Goal: Task Accomplishment & Management: Use online tool/utility

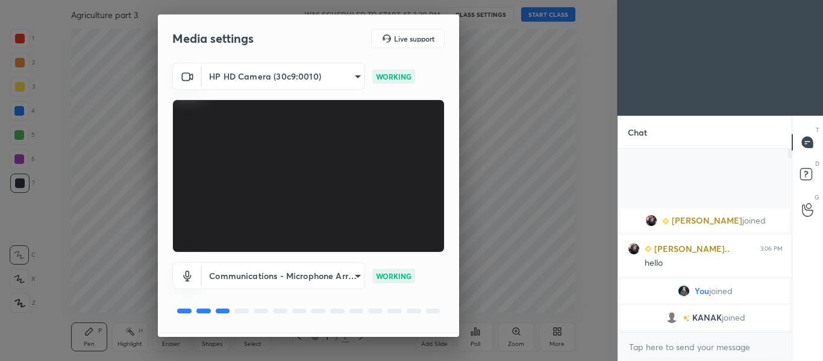
scroll to position [34, 0]
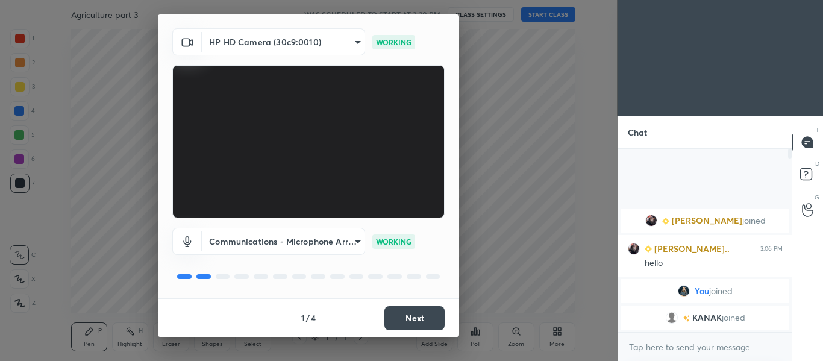
click at [403, 319] on button "Next" at bounding box center [414, 318] width 60 height 24
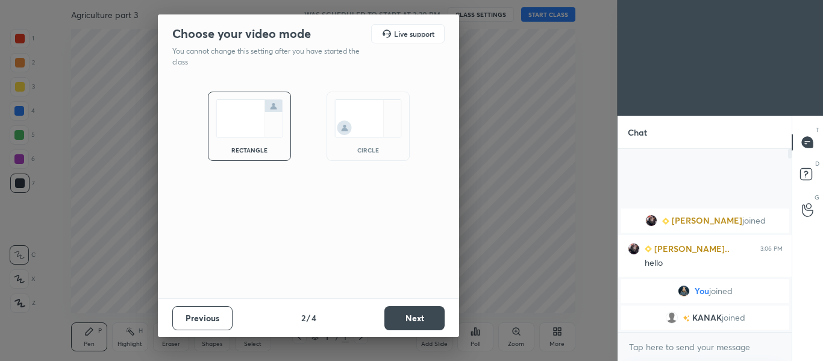
scroll to position [0, 0]
click at [402, 324] on button "Next" at bounding box center [414, 318] width 60 height 24
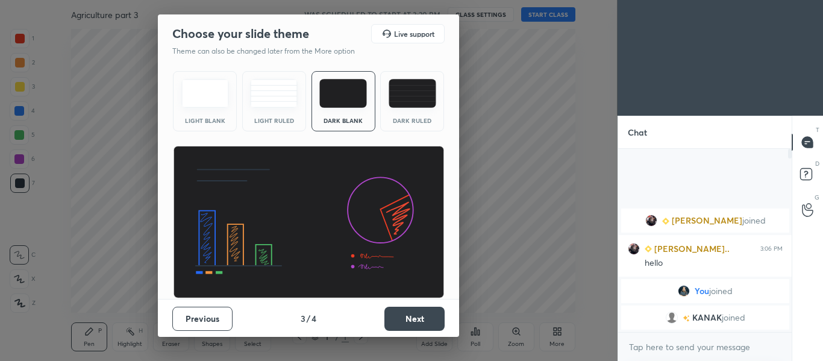
click at [396, 310] on button "Next" at bounding box center [414, 319] width 60 height 24
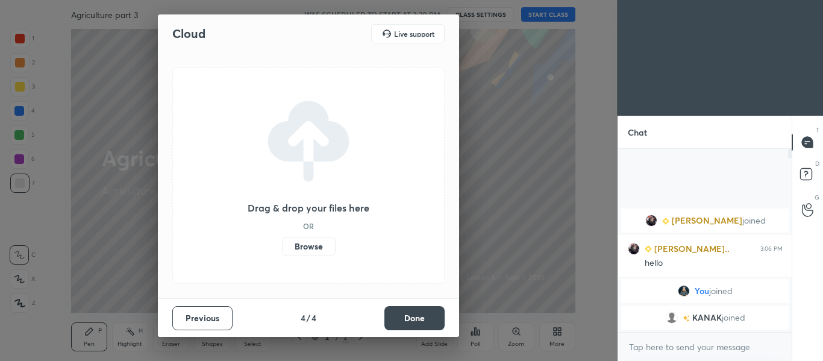
click at [296, 251] on label "Browse" at bounding box center [309, 246] width 54 height 19
click at [282, 251] on input "Browse" at bounding box center [282, 246] width 0 height 19
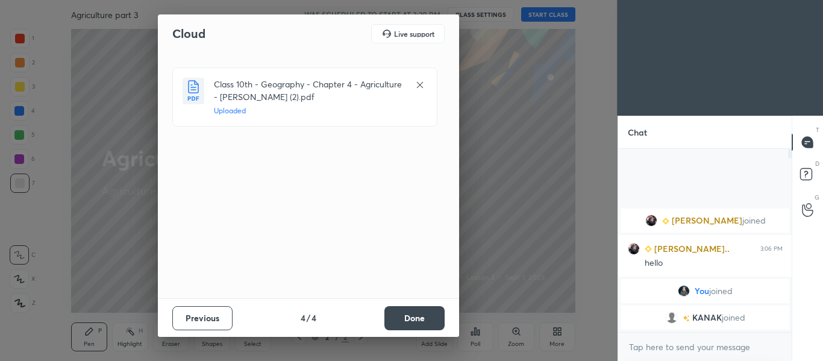
click at [430, 316] on button "Done" at bounding box center [414, 318] width 60 height 24
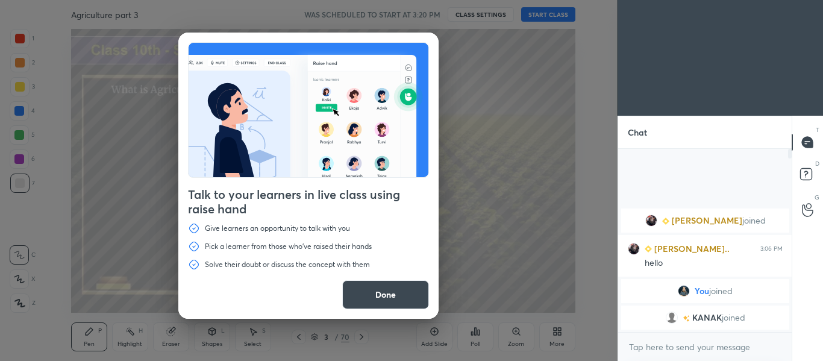
click at [405, 291] on button "Done" at bounding box center [385, 294] width 87 height 29
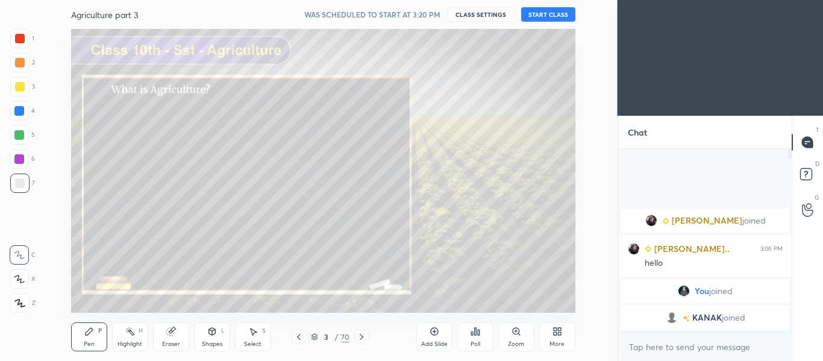
click at [361, 333] on icon at bounding box center [362, 337] width 10 height 10
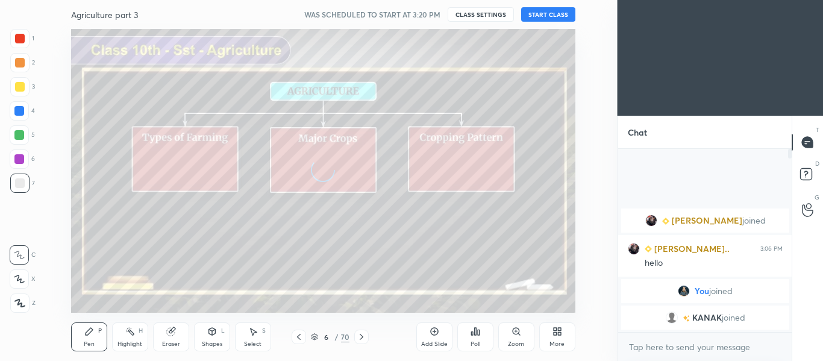
click at [361, 333] on icon at bounding box center [362, 337] width 10 height 10
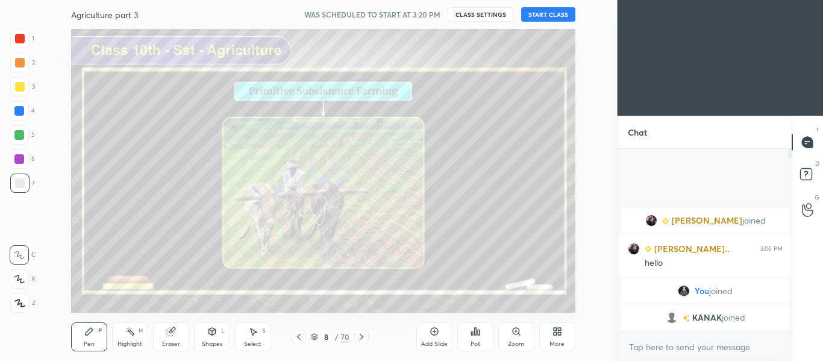
click at [361, 333] on icon at bounding box center [362, 337] width 10 height 10
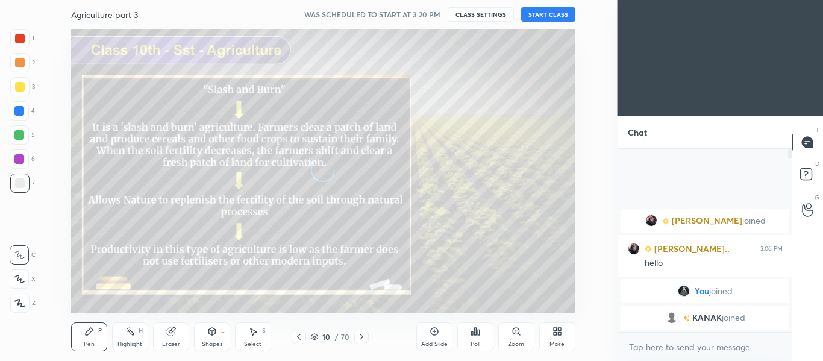
click at [361, 333] on icon at bounding box center [362, 337] width 10 height 10
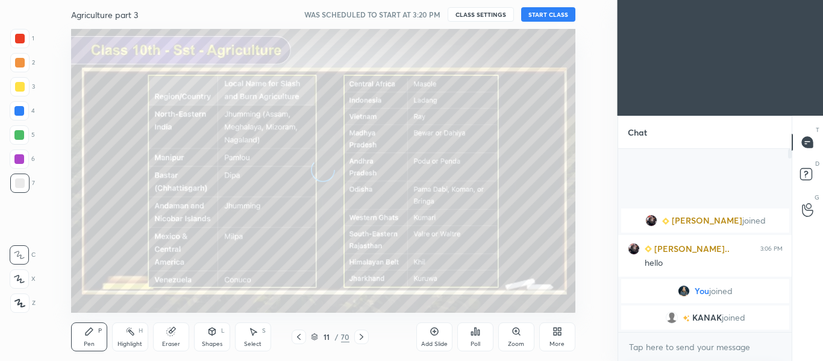
click at [361, 333] on icon at bounding box center [362, 337] width 10 height 10
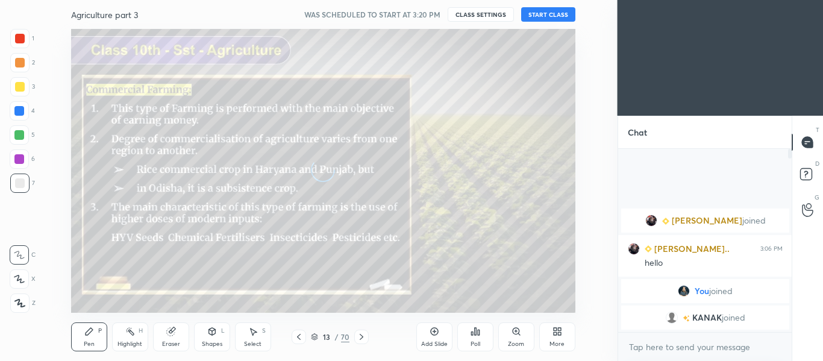
click at [361, 333] on icon at bounding box center [362, 337] width 10 height 10
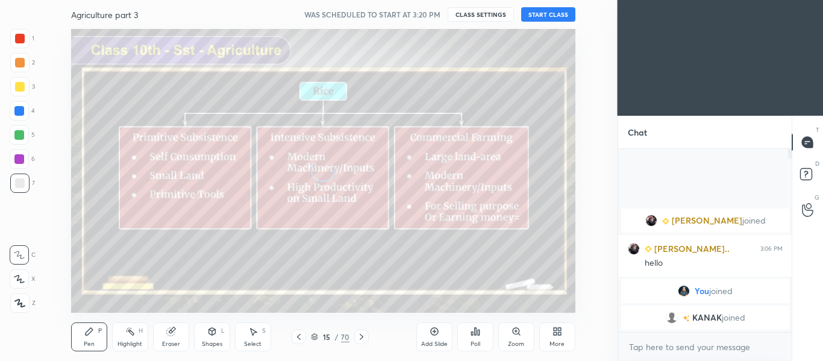
click at [361, 333] on icon at bounding box center [362, 337] width 10 height 10
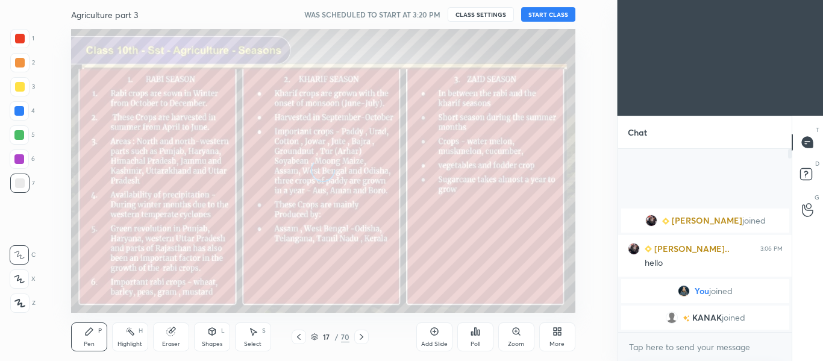
click at [361, 333] on icon at bounding box center [362, 337] width 10 height 10
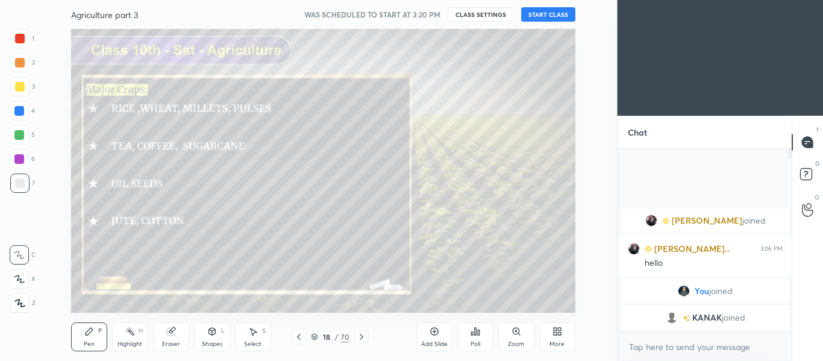
click at [361, 333] on icon at bounding box center [362, 337] width 10 height 10
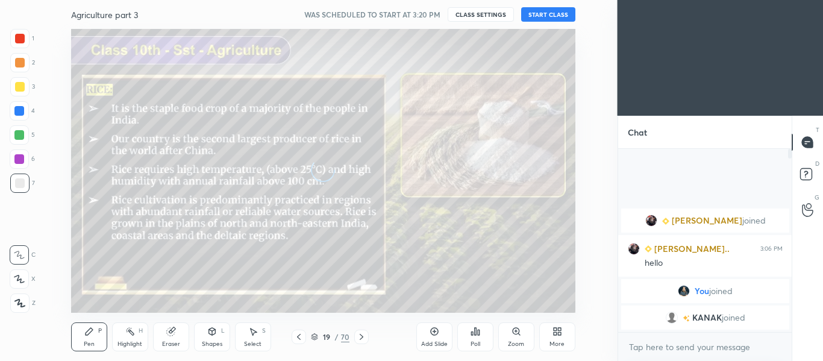
click at [361, 333] on icon at bounding box center [362, 337] width 10 height 10
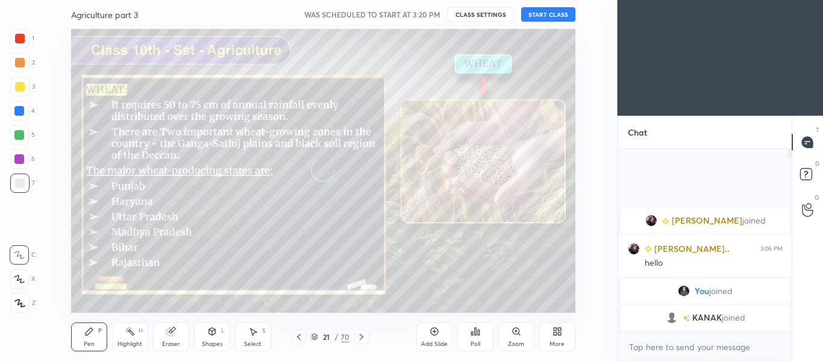
click at [361, 333] on icon at bounding box center [362, 337] width 10 height 10
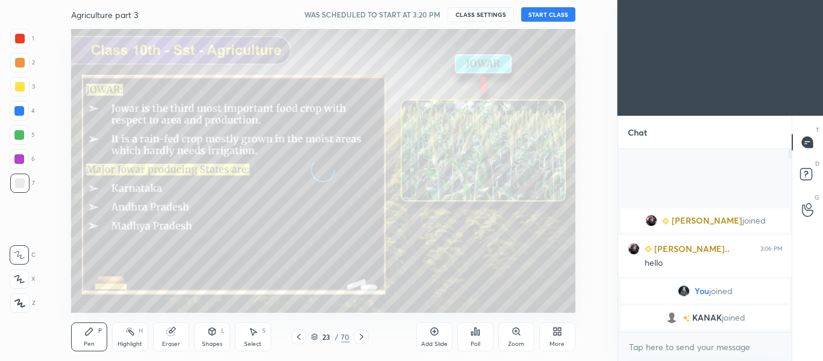
click at [361, 333] on icon at bounding box center [362, 337] width 10 height 10
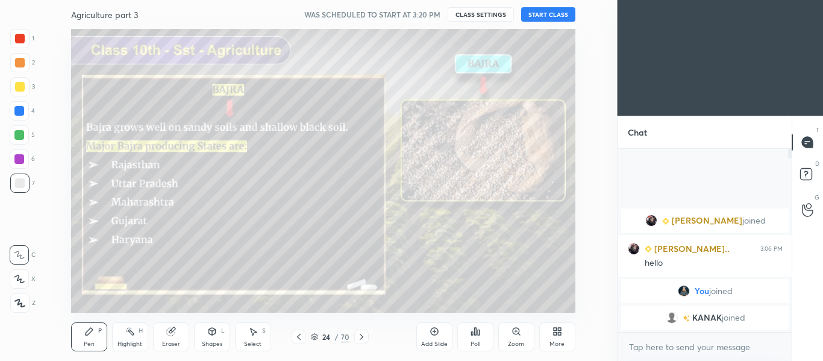
click at [361, 333] on icon at bounding box center [362, 337] width 10 height 10
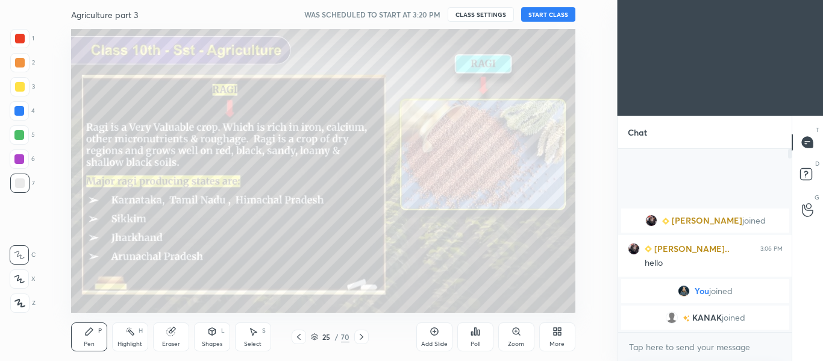
click at [361, 333] on icon at bounding box center [362, 337] width 10 height 10
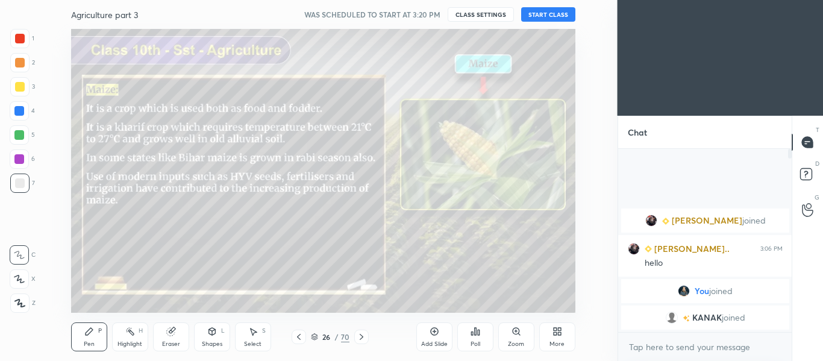
click at [361, 333] on icon at bounding box center [362, 337] width 10 height 10
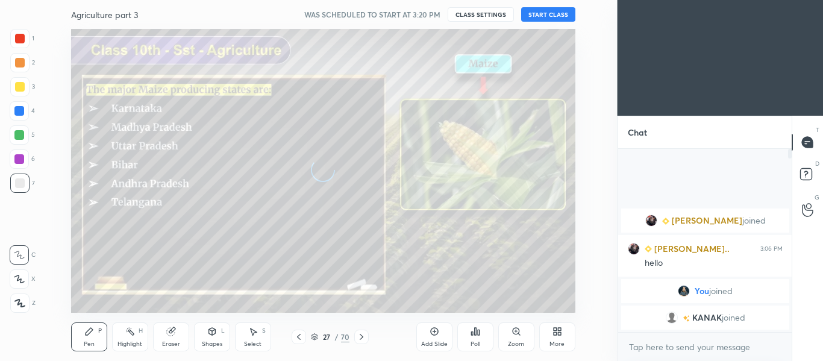
click at [361, 333] on icon at bounding box center [362, 337] width 10 height 10
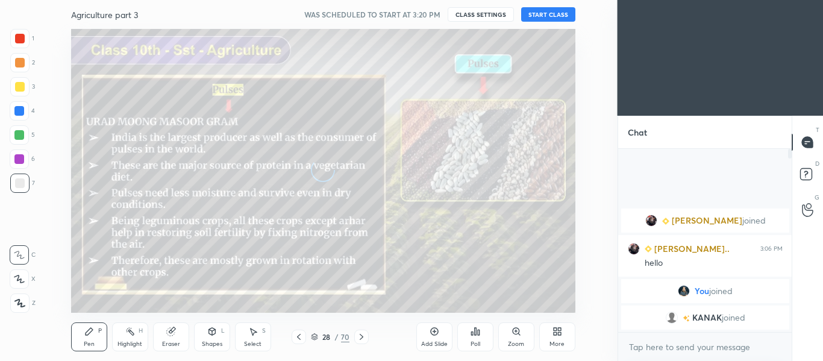
click at [361, 333] on icon at bounding box center [362, 337] width 10 height 10
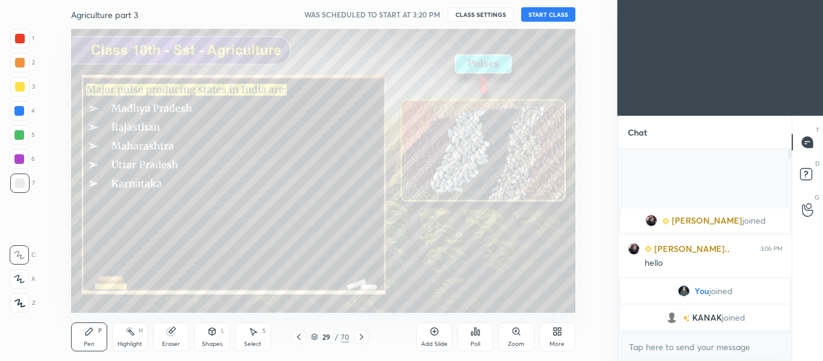
click at [361, 333] on icon at bounding box center [362, 337] width 10 height 10
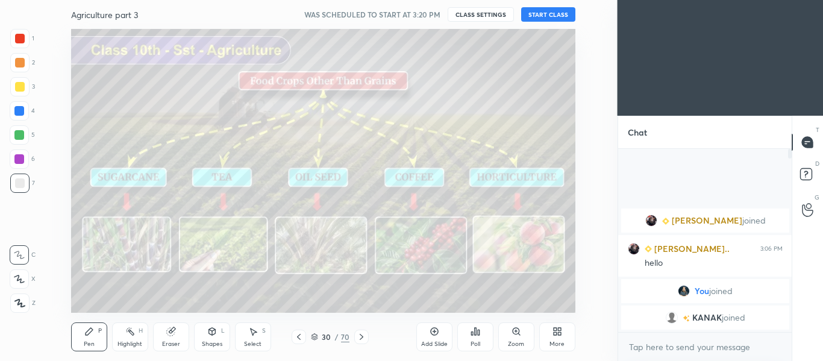
click at [361, 333] on icon at bounding box center [362, 337] width 10 height 10
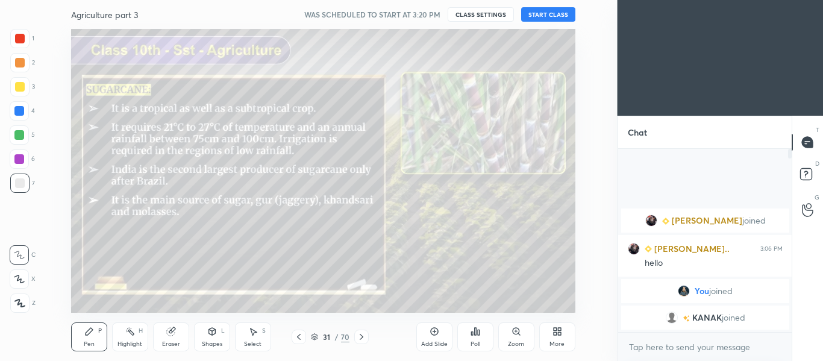
click at [361, 333] on icon at bounding box center [362, 337] width 10 height 10
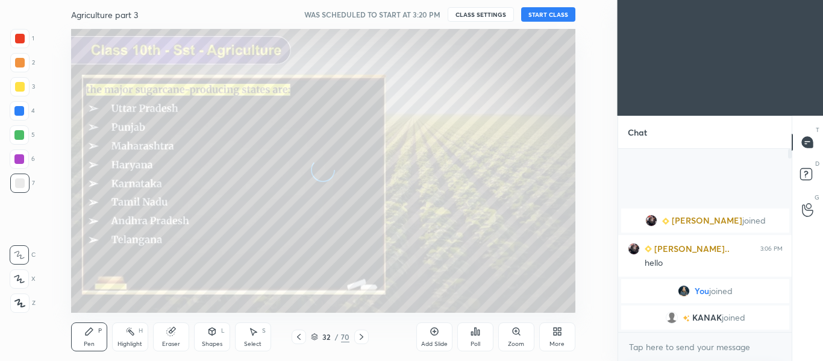
click at [361, 333] on icon at bounding box center [362, 337] width 10 height 10
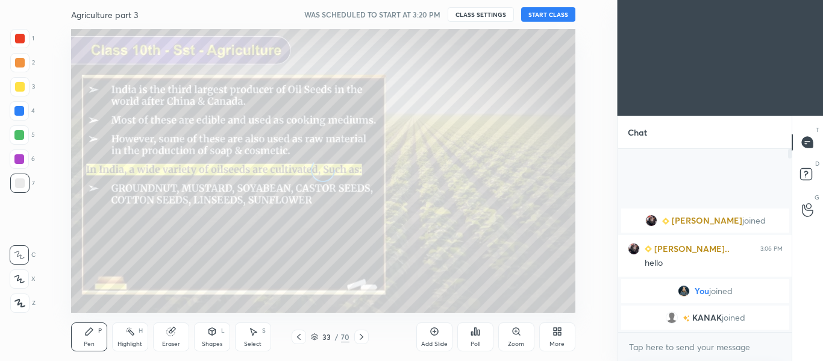
click at [361, 333] on icon at bounding box center [362, 337] width 10 height 10
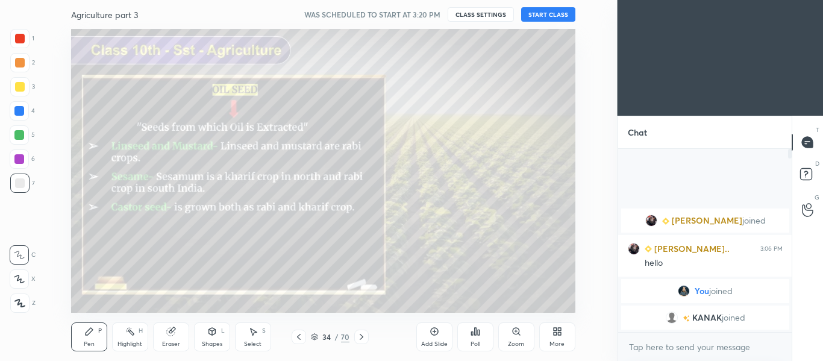
click at [361, 333] on icon at bounding box center [362, 337] width 10 height 10
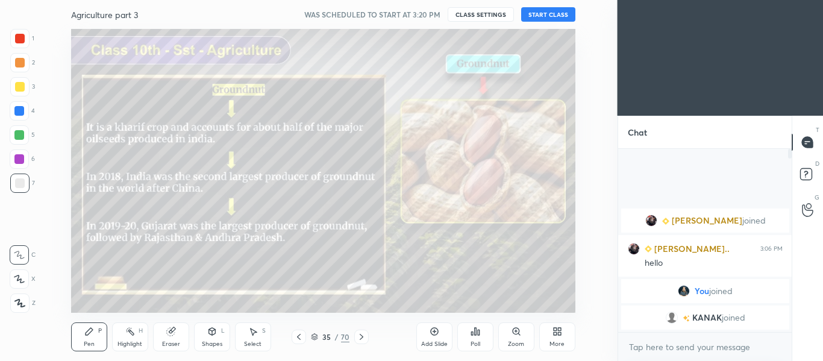
click at [361, 333] on icon at bounding box center [362, 337] width 10 height 10
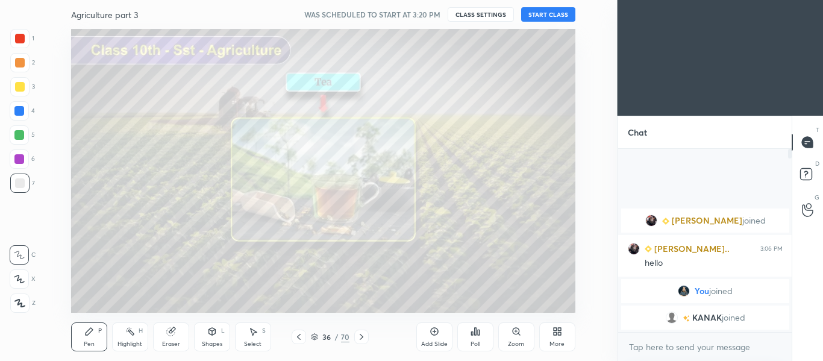
click at [361, 333] on icon at bounding box center [362, 337] width 10 height 10
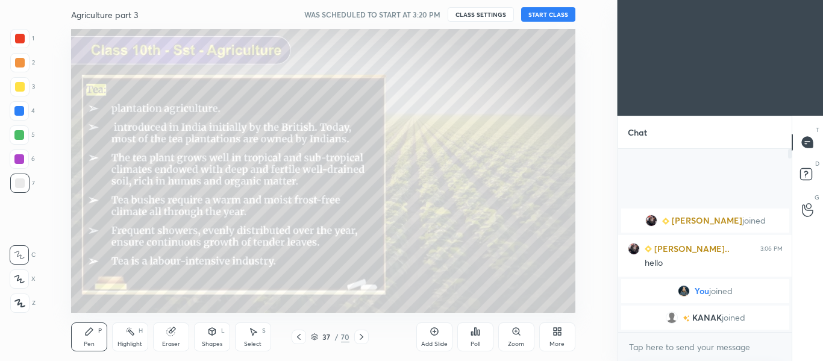
click at [361, 333] on icon at bounding box center [362, 337] width 10 height 10
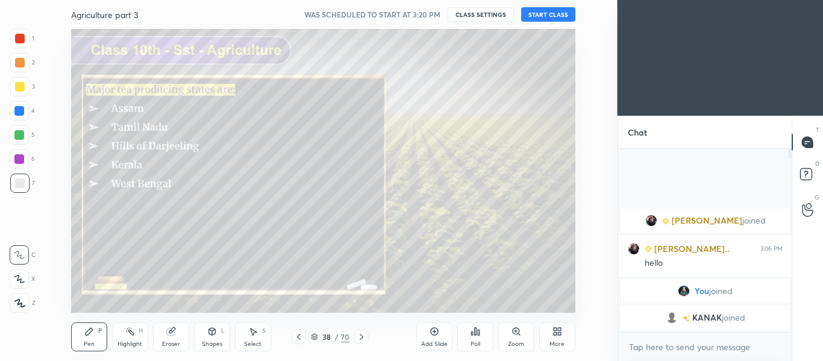
click at [361, 333] on icon at bounding box center [362, 337] width 10 height 10
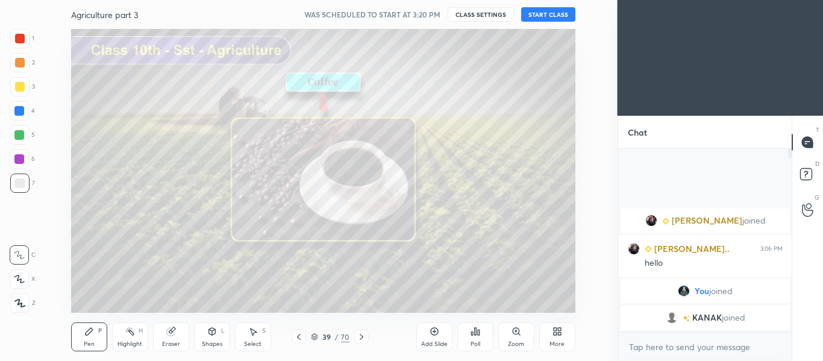
click at [361, 333] on icon at bounding box center [362, 337] width 10 height 10
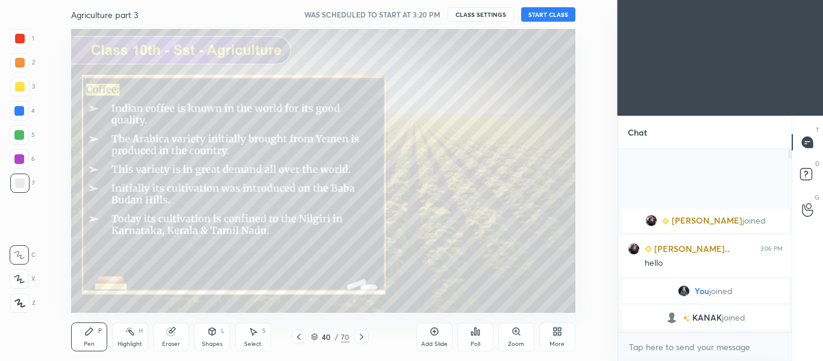
click at [361, 333] on icon at bounding box center [362, 337] width 10 height 10
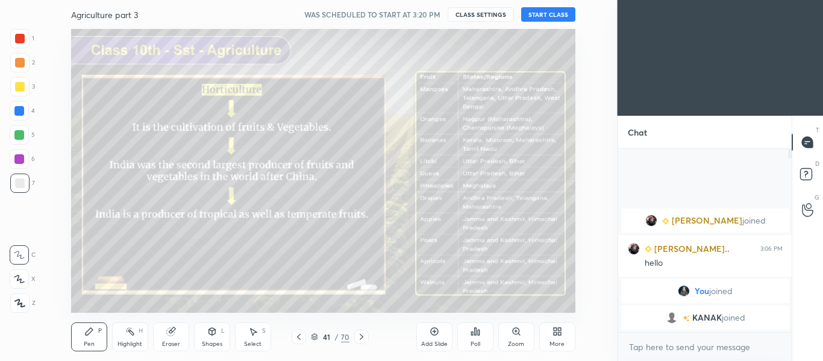
click at [300, 334] on icon at bounding box center [299, 337] width 4 height 6
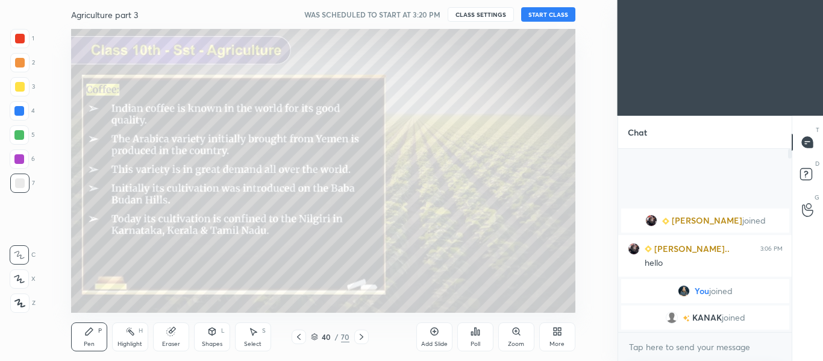
click at [536, 12] on button "START CLASS" at bounding box center [548, 14] width 54 height 14
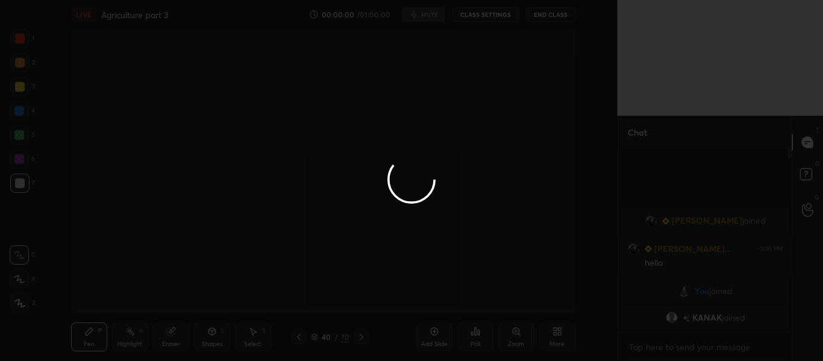
click at [234, 19] on div at bounding box center [411, 180] width 823 height 361
click at [231, 22] on div at bounding box center [411, 180] width 823 height 361
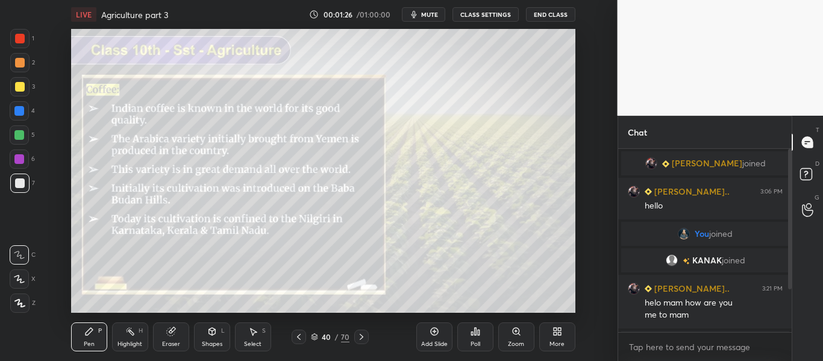
click at [790, 324] on div at bounding box center [787, 240] width 7 height 183
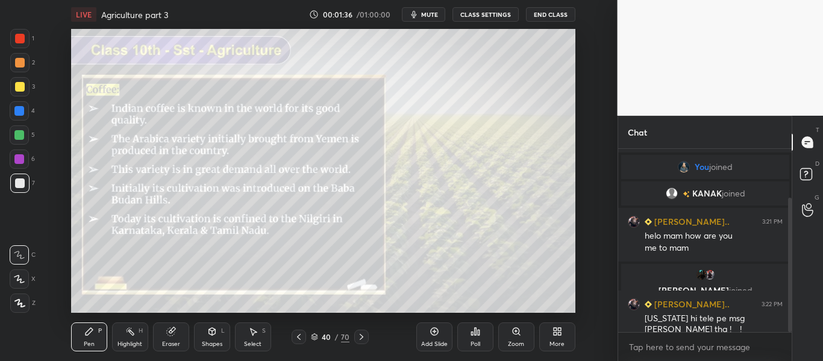
scroll to position [79, 0]
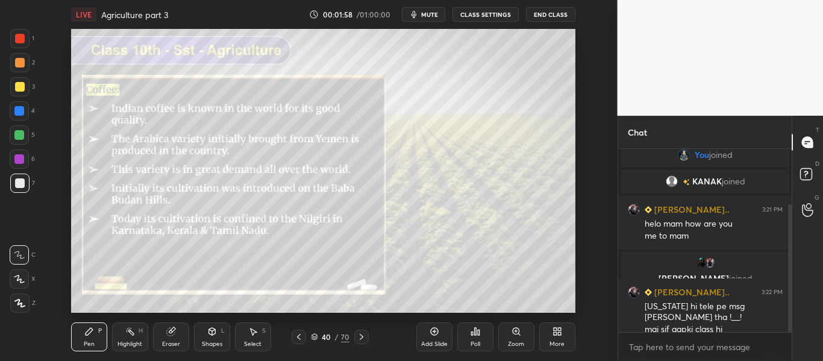
click at [357, 337] on icon at bounding box center [362, 337] width 10 height 10
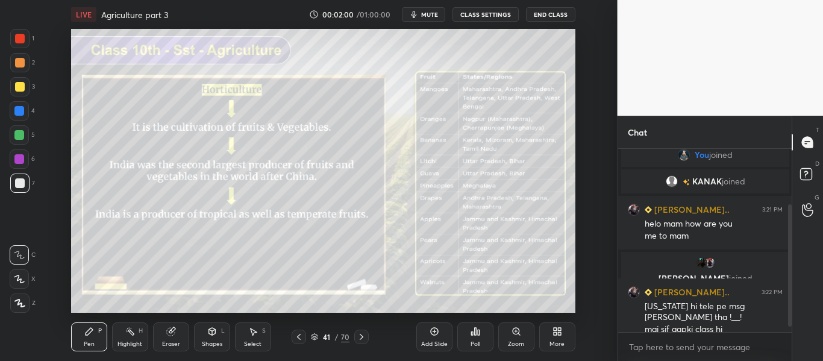
scroll to position [91, 0]
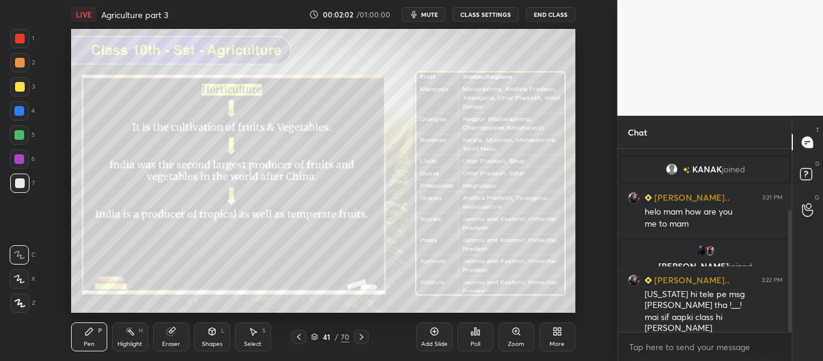
click at [298, 337] on icon at bounding box center [299, 337] width 4 height 6
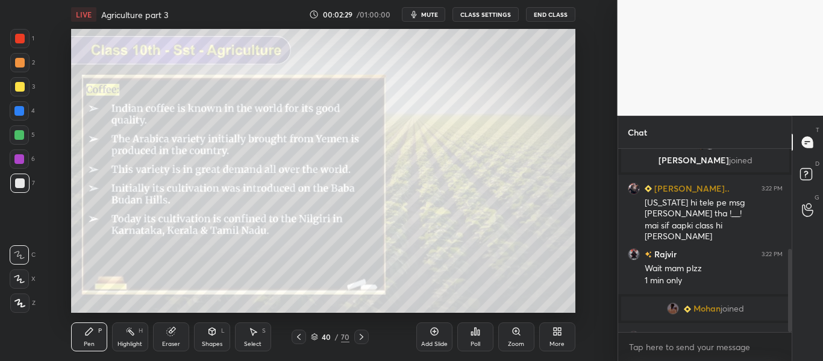
scroll to position [221, 0]
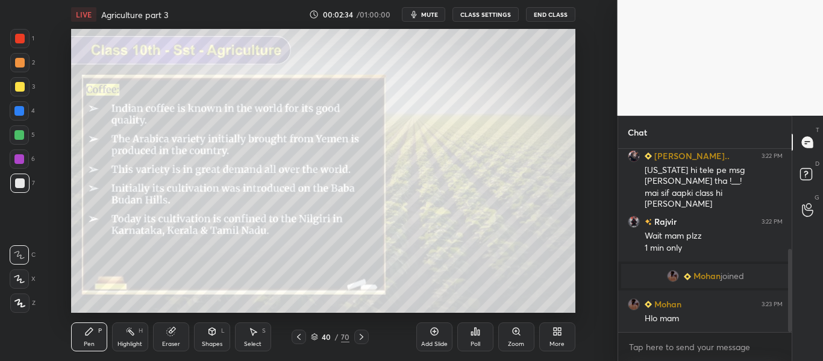
click at [362, 334] on icon at bounding box center [362, 337] width 10 height 10
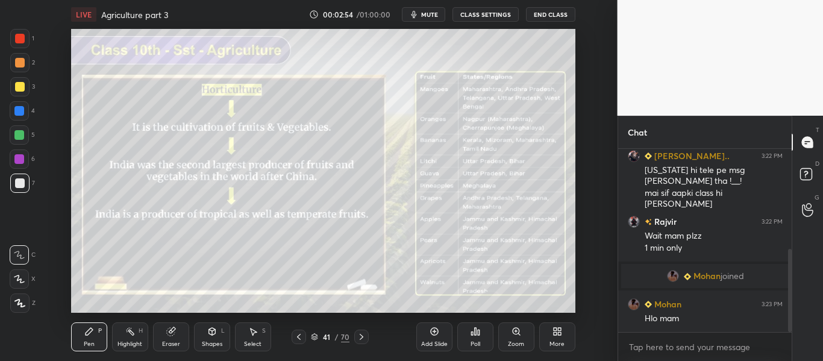
click at [23, 300] on icon at bounding box center [19, 303] width 11 height 8
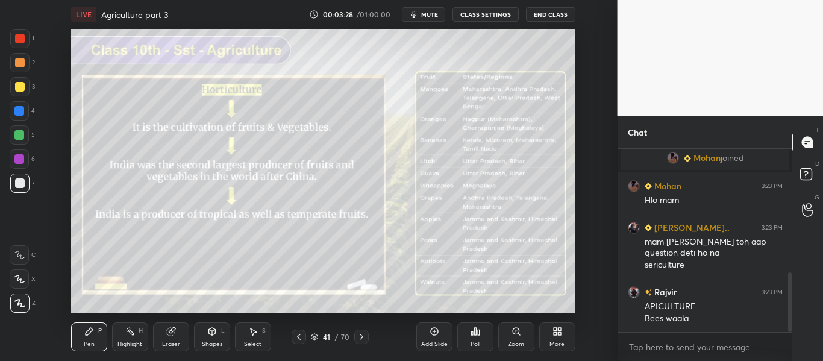
scroll to position [380, 0]
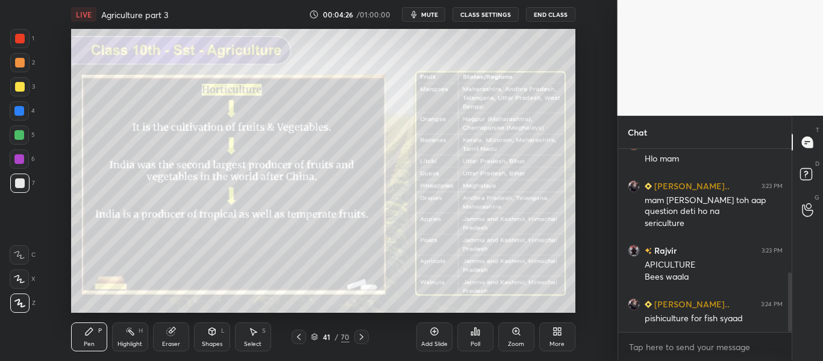
click at [161, 333] on div "Eraser" at bounding box center [171, 336] width 36 height 29
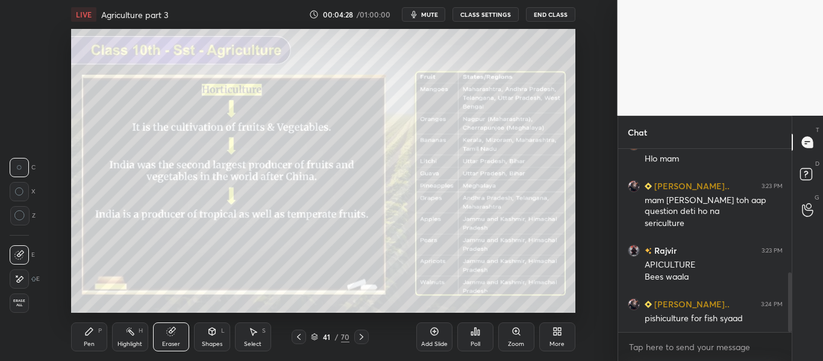
click at [16, 299] on span "Erase all" at bounding box center [19, 303] width 18 height 8
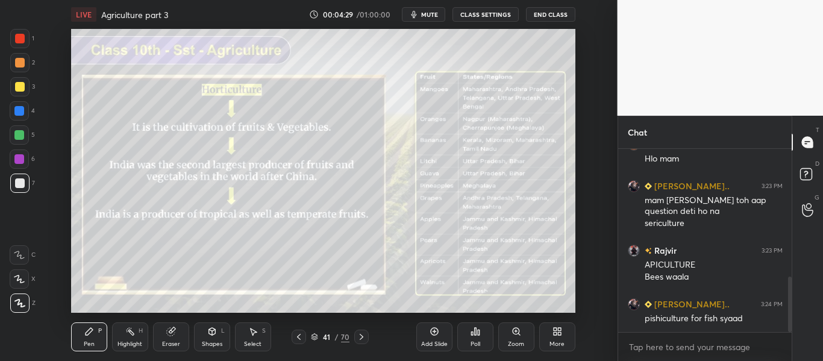
scroll to position [422, 0]
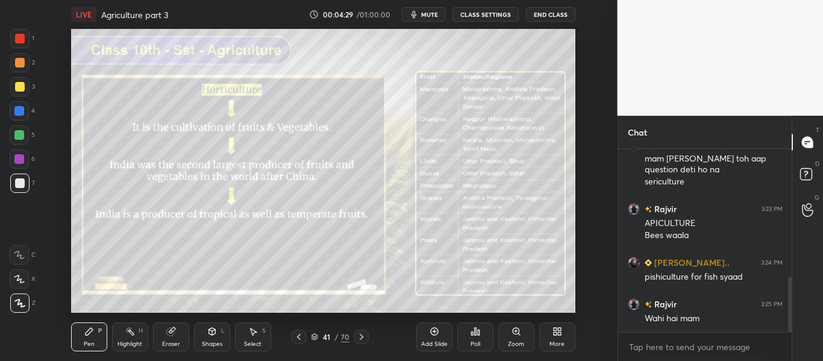
click at [421, 349] on div "Add Slide" at bounding box center [434, 336] width 36 height 29
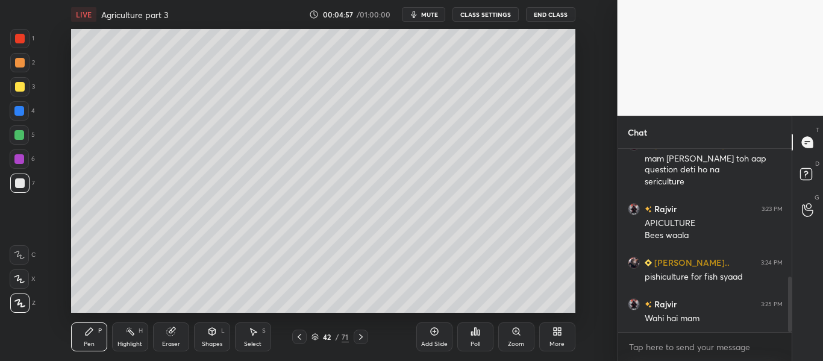
click at [301, 331] on div at bounding box center [299, 337] width 14 height 14
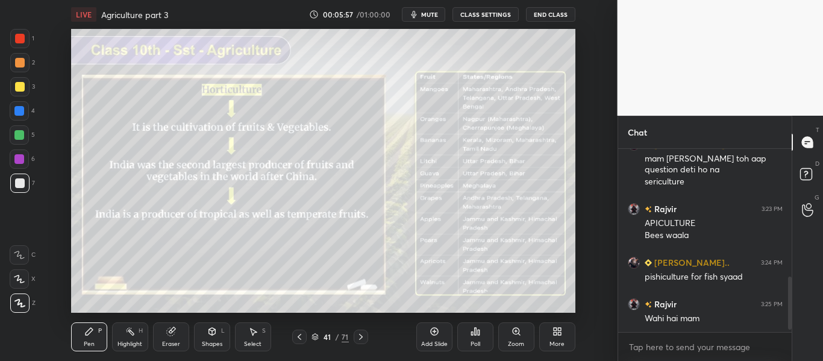
scroll to position [463, 0]
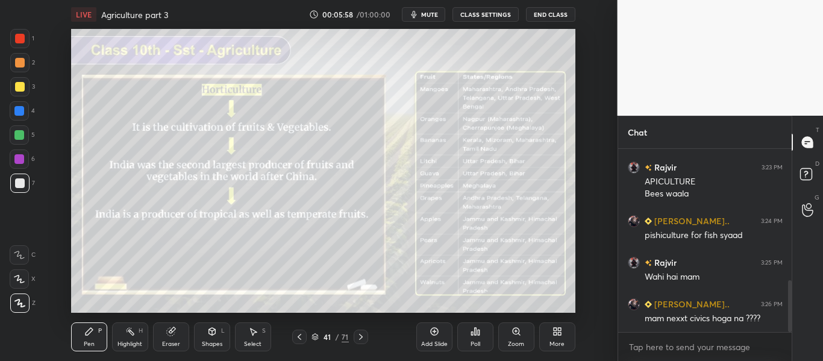
click at [364, 333] on icon at bounding box center [361, 337] width 10 height 10
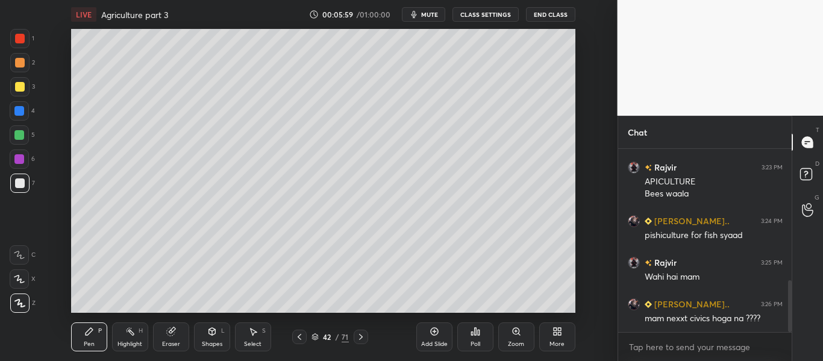
scroll to position [492, 0]
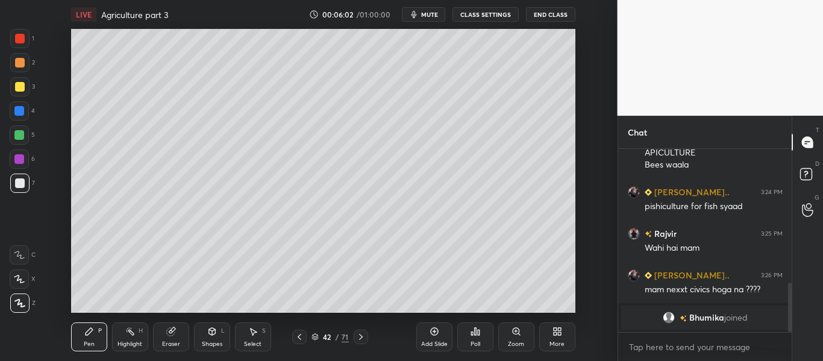
click at [361, 333] on icon at bounding box center [361, 337] width 10 height 10
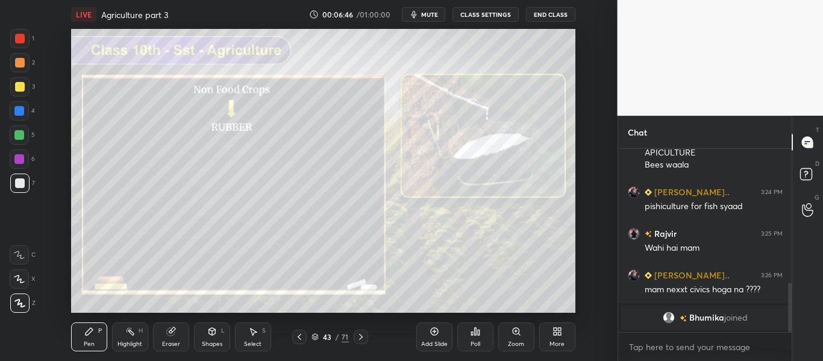
scroll to position [543, 0]
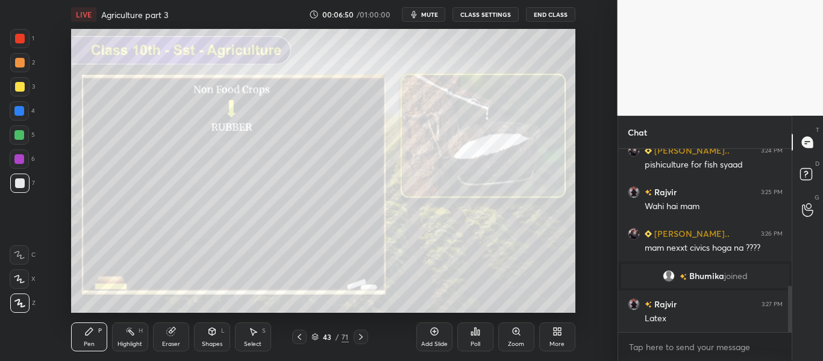
click at [359, 337] on icon at bounding box center [361, 337] width 10 height 10
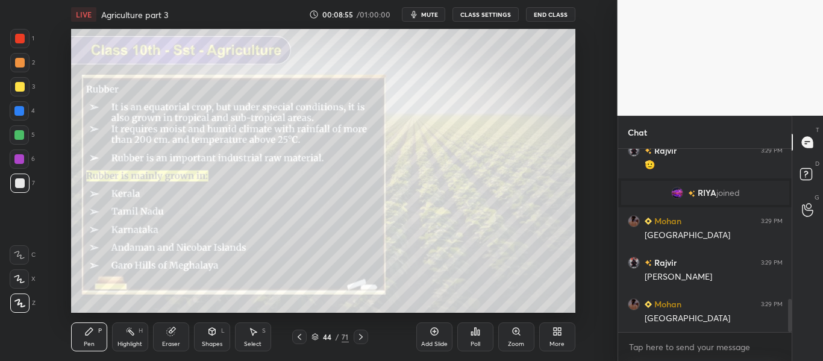
scroll to position [822, 0]
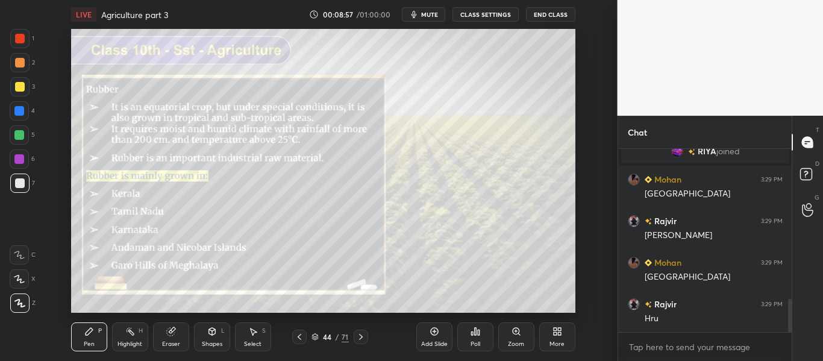
click at [360, 332] on icon at bounding box center [361, 337] width 10 height 10
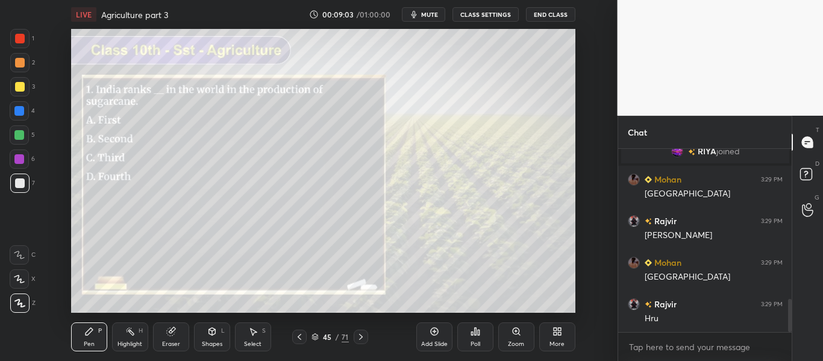
click at [481, 332] on div "Poll" at bounding box center [475, 336] width 36 height 29
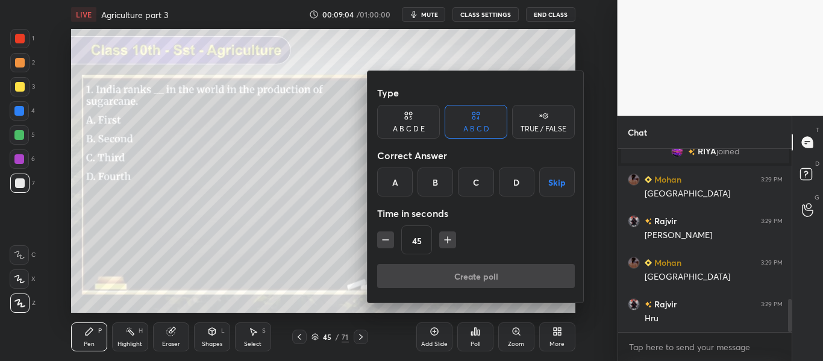
click at [440, 175] on div "B" at bounding box center [436, 181] width 36 height 29
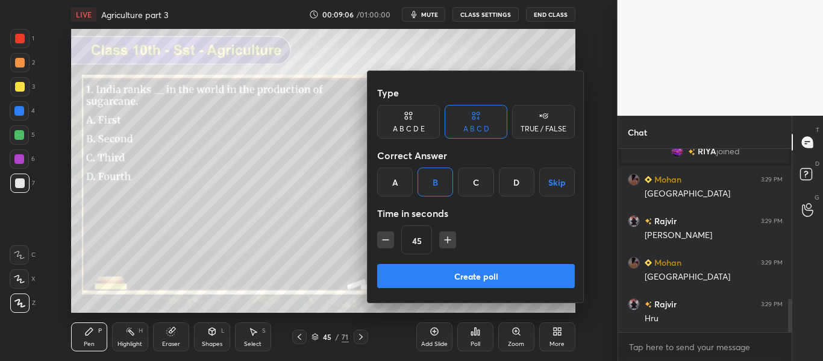
click at [457, 275] on button "Create poll" at bounding box center [476, 276] width 198 height 24
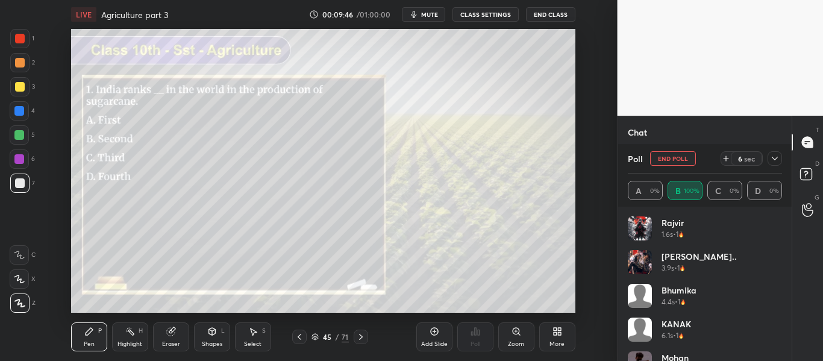
scroll to position [1051, 0]
click at [775, 163] on icon at bounding box center [775, 159] width 10 height 10
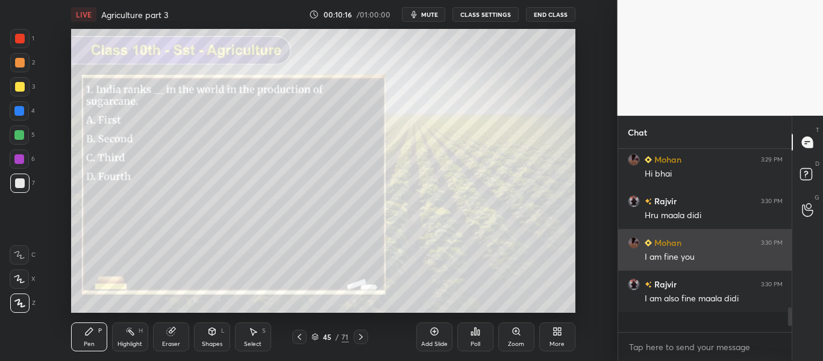
scroll to position [0, 0]
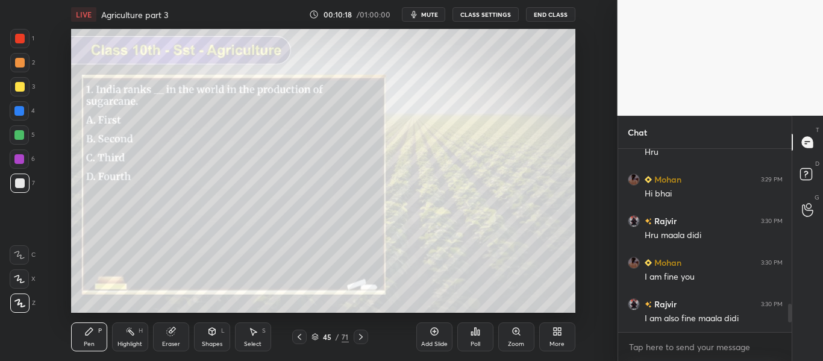
click at [362, 339] on icon at bounding box center [361, 337] width 10 height 10
click at [475, 336] on icon at bounding box center [476, 332] width 10 height 10
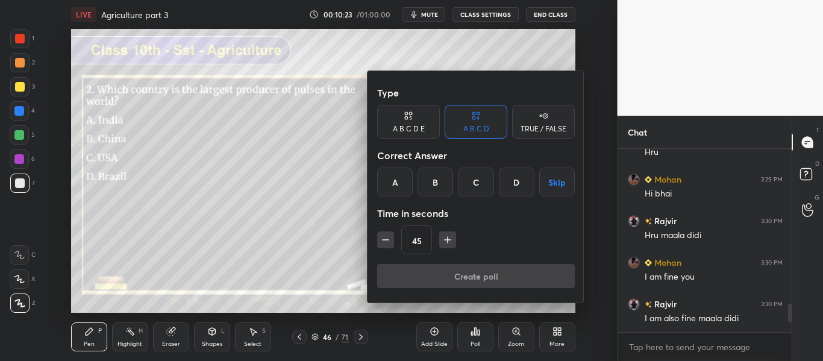
click at [392, 176] on div "A" at bounding box center [395, 181] width 36 height 29
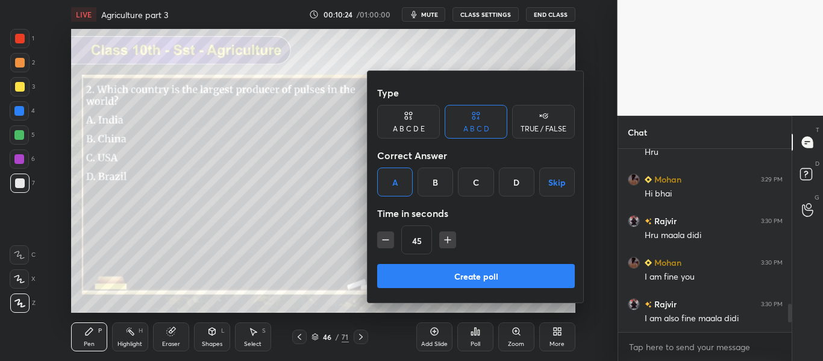
click at [432, 267] on button "Create poll" at bounding box center [476, 276] width 198 height 24
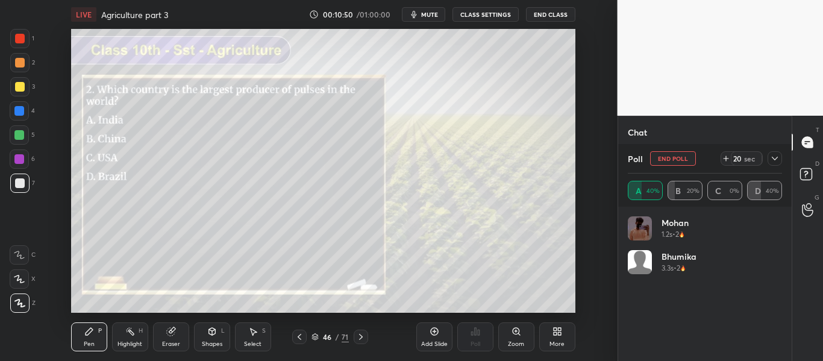
scroll to position [1147, 0]
click at [671, 155] on button "End Poll" at bounding box center [673, 158] width 46 height 14
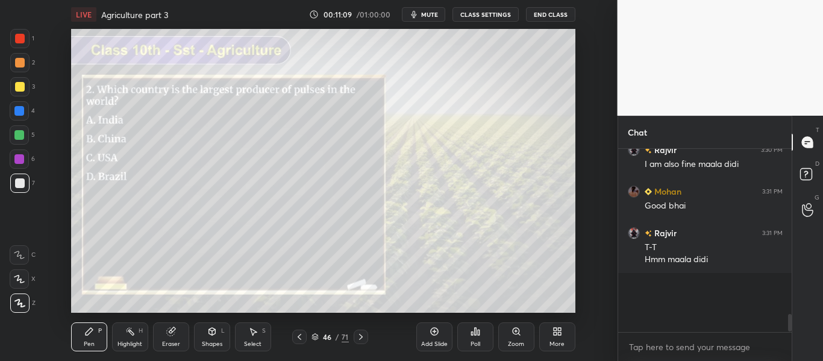
scroll to position [79, 170]
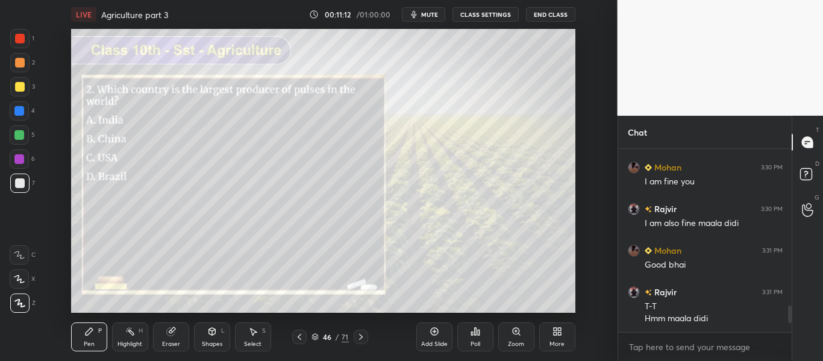
click at [360, 331] on div at bounding box center [361, 337] width 14 height 14
click at [474, 332] on icon at bounding box center [476, 332] width 10 height 10
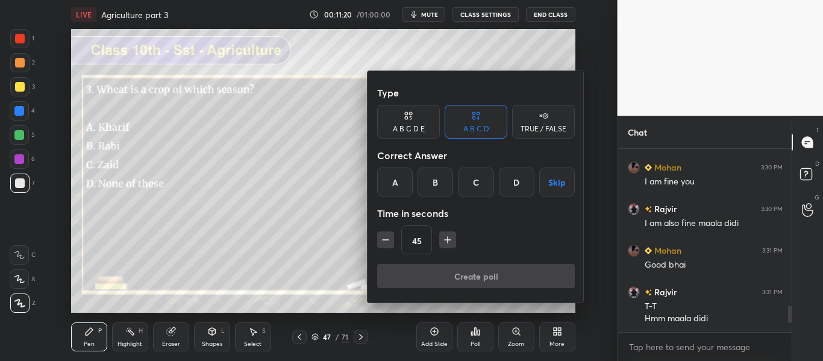
click at [436, 178] on div "B" at bounding box center [436, 181] width 36 height 29
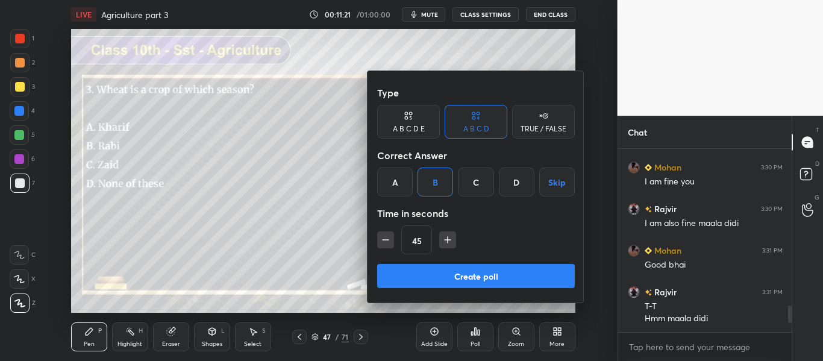
click at [440, 274] on button "Create poll" at bounding box center [476, 276] width 198 height 24
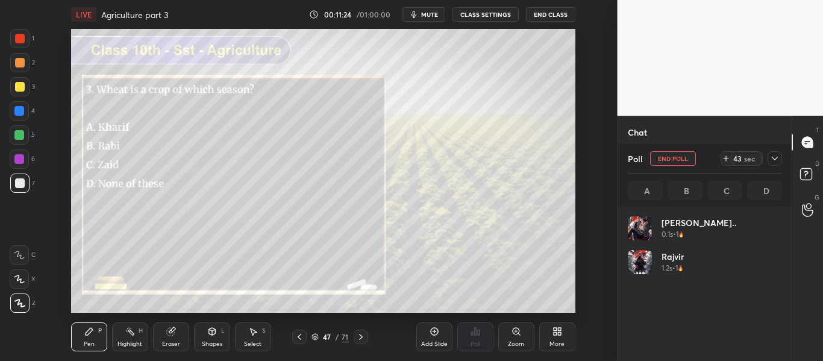
scroll to position [141, 151]
click at [110, 3] on div "LIVE Agriculture part 3" at bounding box center [187, 14] width 233 height 29
click at [683, 160] on button "End Poll" at bounding box center [673, 158] width 46 height 14
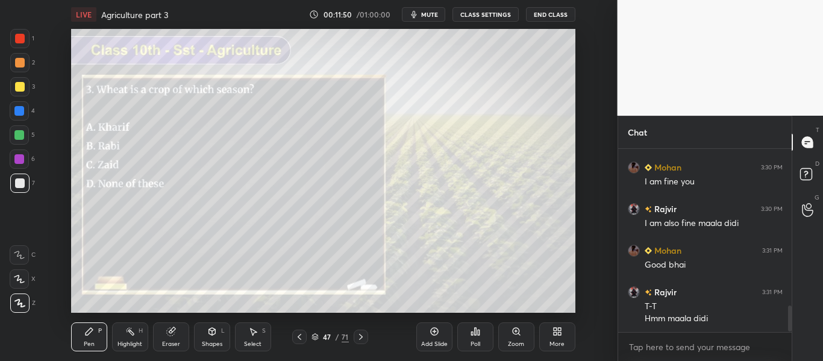
scroll to position [1125, 0]
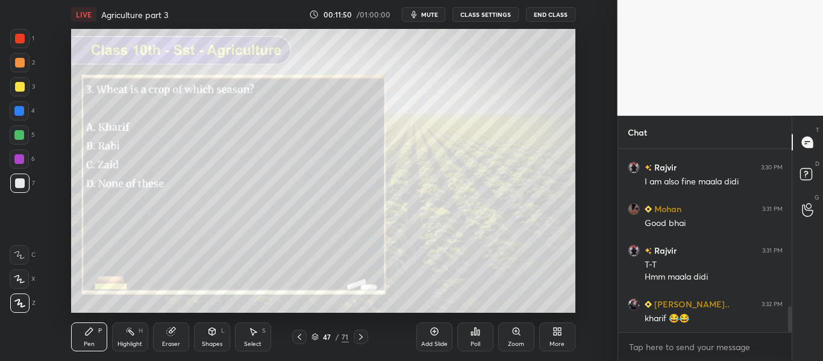
click at [358, 338] on icon at bounding box center [361, 337] width 10 height 10
click at [477, 342] on div "Poll" at bounding box center [476, 344] width 10 height 6
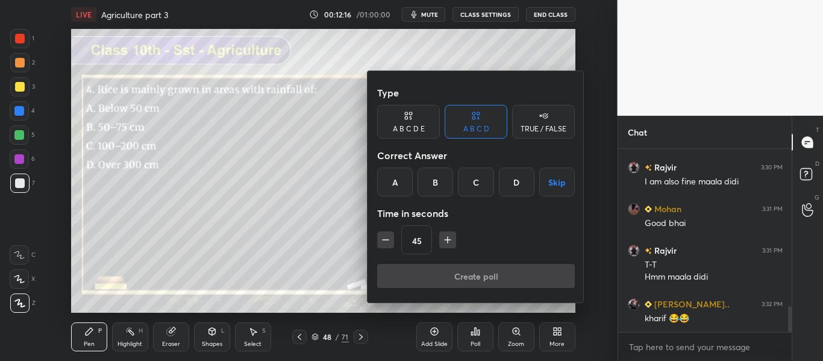
click at [466, 184] on div "C" at bounding box center [476, 181] width 36 height 29
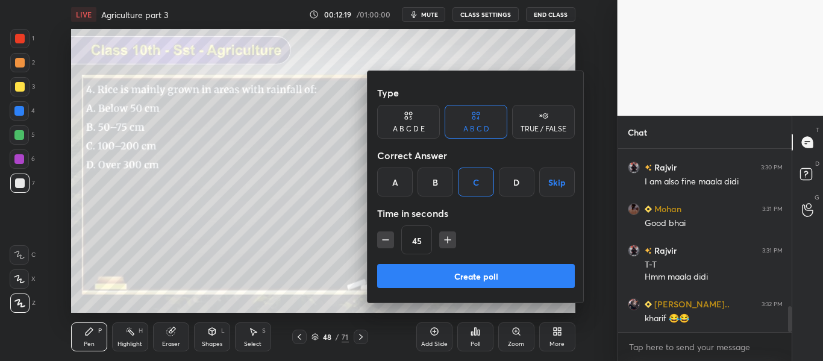
click at [452, 273] on button "Create poll" at bounding box center [476, 276] width 198 height 24
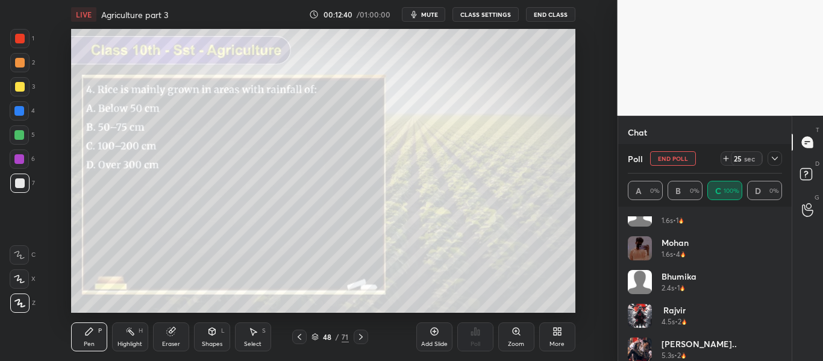
scroll to position [1418, 0]
click at [671, 160] on button "End Poll" at bounding box center [673, 158] width 46 height 14
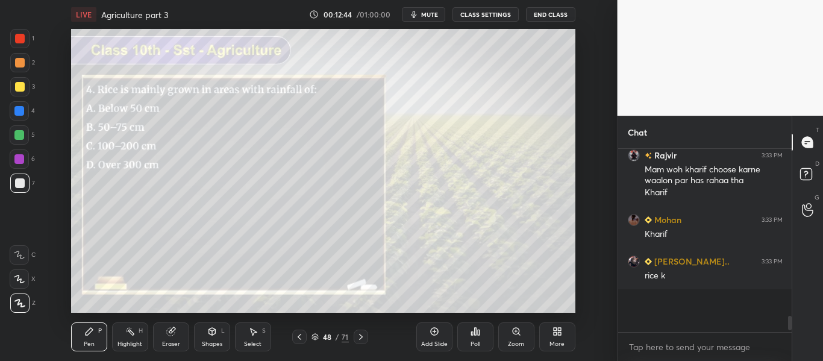
scroll to position [142, 170]
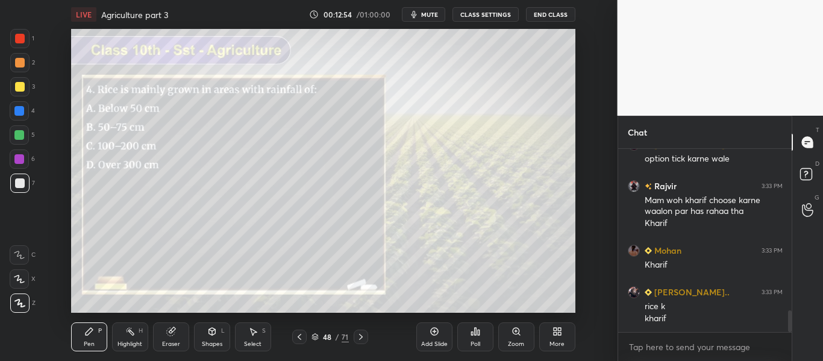
click at [358, 337] on icon at bounding box center [361, 337] width 10 height 10
click at [469, 333] on div "Poll" at bounding box center [475, 336] width 36 height 29
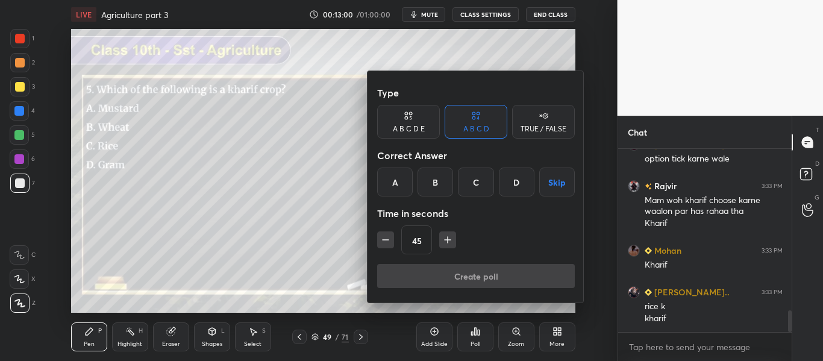
click at [466, 181] on div "C" at bounding box center [476, 181] width 36 height 29
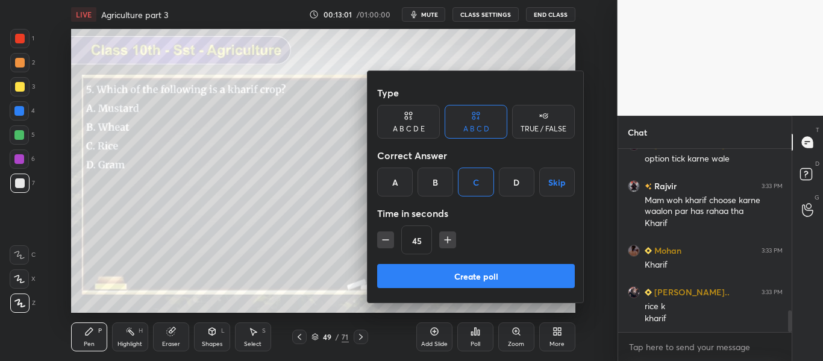
click at [458, 273] on button "Create poll" at bounding box center [476, 276] width 198 height 24
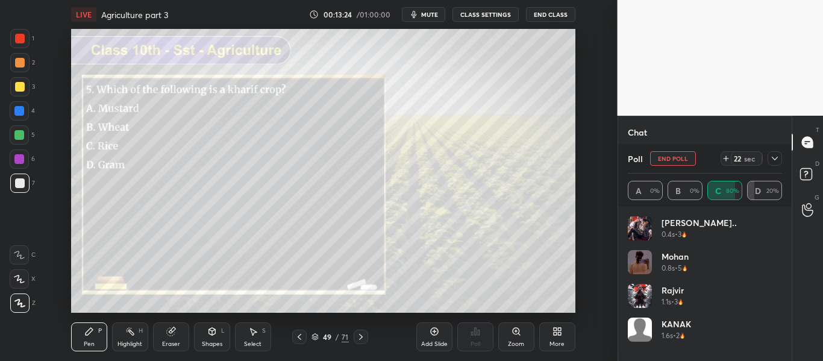
scroll to position [1272, 0]
click at [686, 155] on button "End Poll" at bounding box center [673, 158] width 46 height 14
type textarea "x"
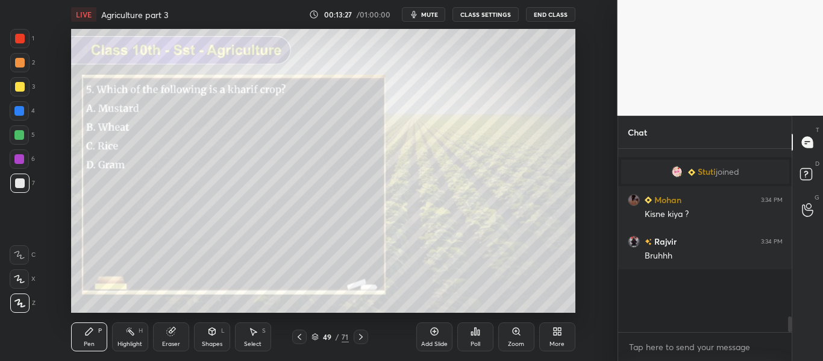
scroll to position [4, 4]
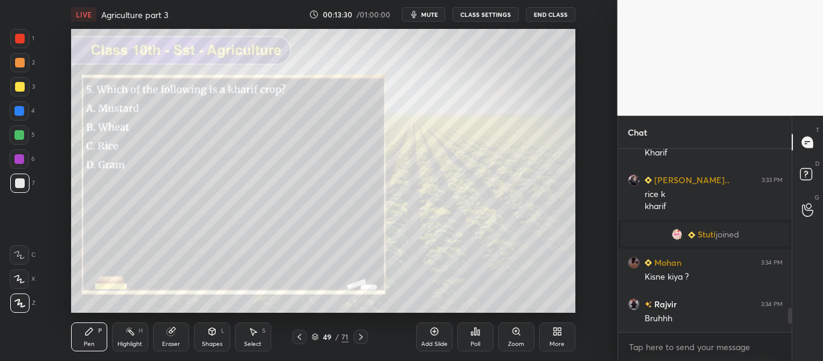
click at [360, 336] on icon at bounding box center [361, 337] width 10 height 10
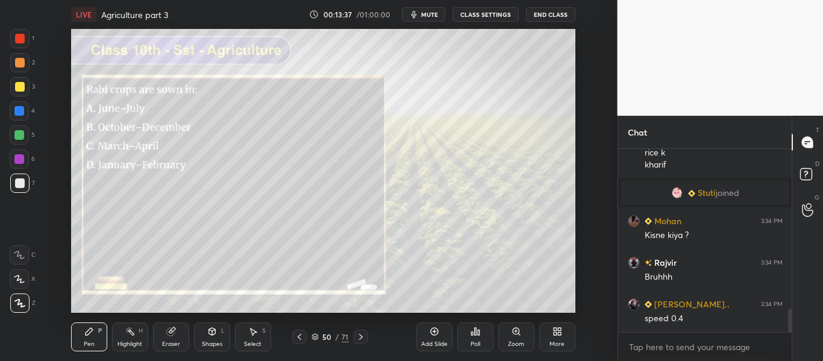
click at [483, 328] on div "Poll" at bounding box center [475, 336] width 36 height 29
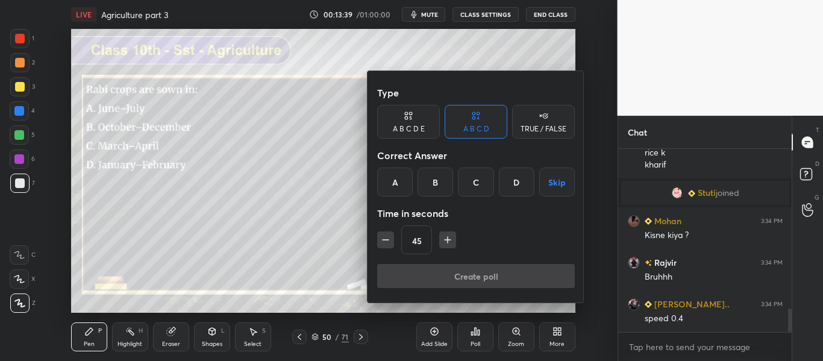
click at [434, 184] on div "B" at bounding box center [436, 181] width 36 height 29
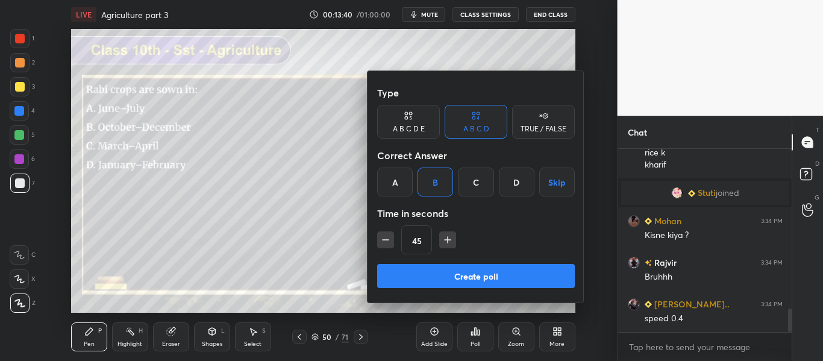
click at [385, 240] on icon "button" at bounding box center [386, 240] width 6 height 0
type input "30"
click at [441, 274] on button "Create poll" at bounding box center [476, 276] width 198 height 24
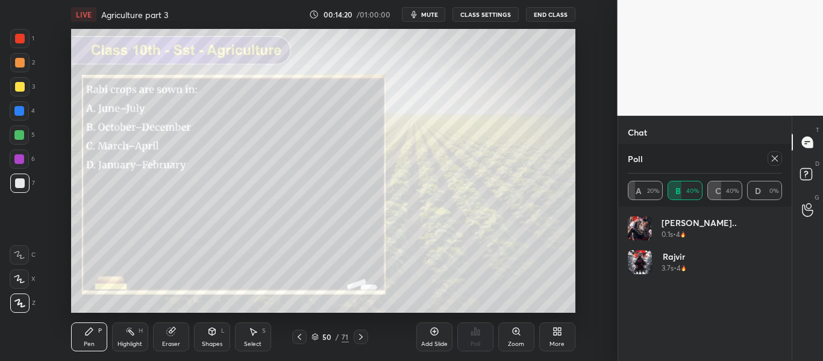
scroll to position [1460, 0]
click at [777, 154] on icon at bounding box center [775, 159] width 10 height 10
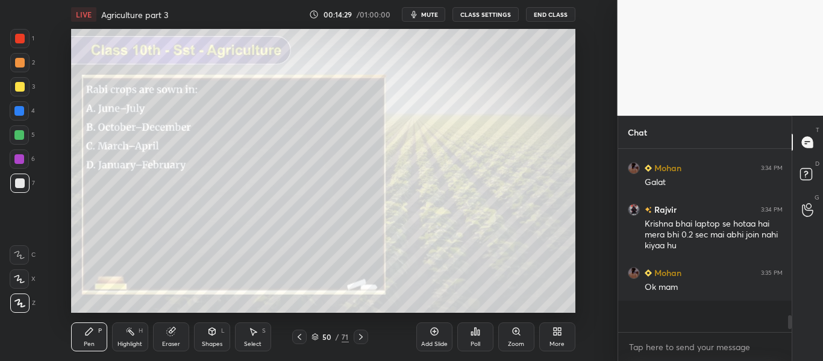
scroll to position [4, 4]
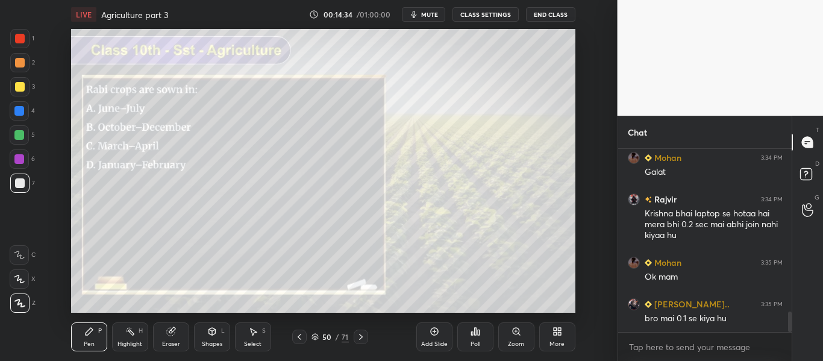
click at [359, 332] on icon at bounding box center [361, 337] width 10 height 10
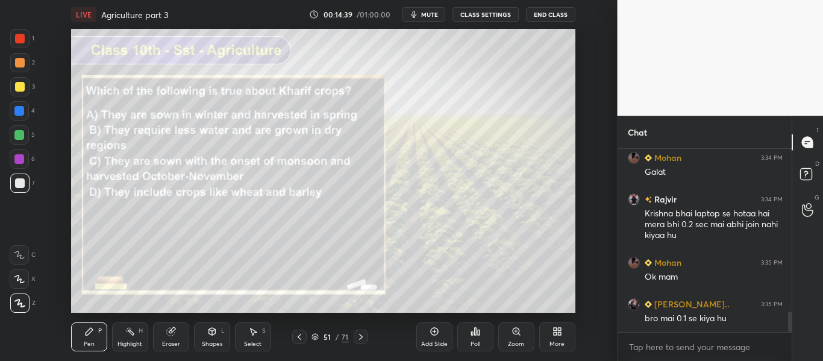
click at [484, 330] on div "Poll" at bounding box center [475, 336] width 36 height 29
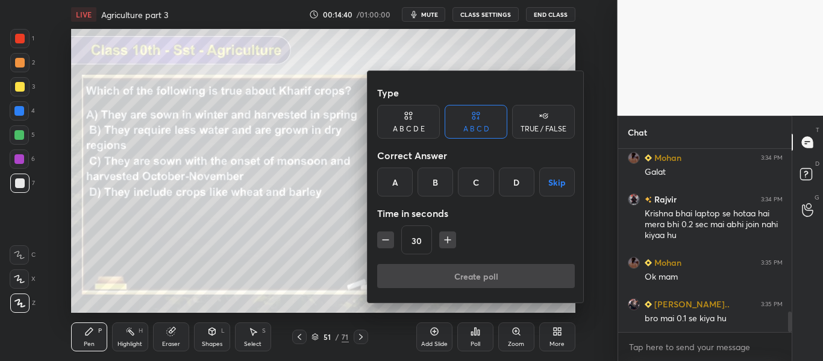
click at [478, 182] on div "C" at bounding box center [476, 181] width 36 height 29
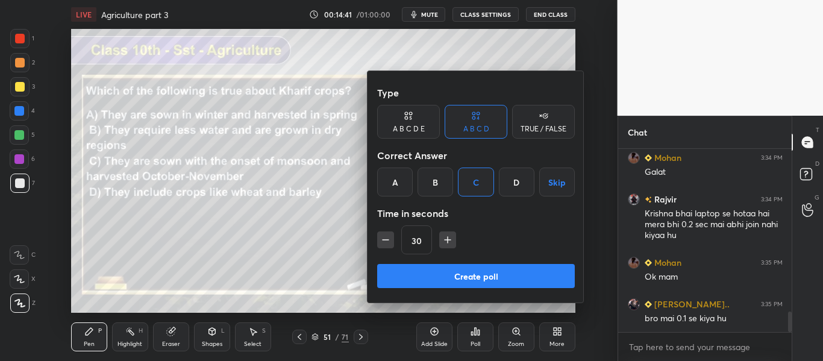
click at [462, 279] on button "Create poll" at bounding box center [476, 276] width 198 height 24
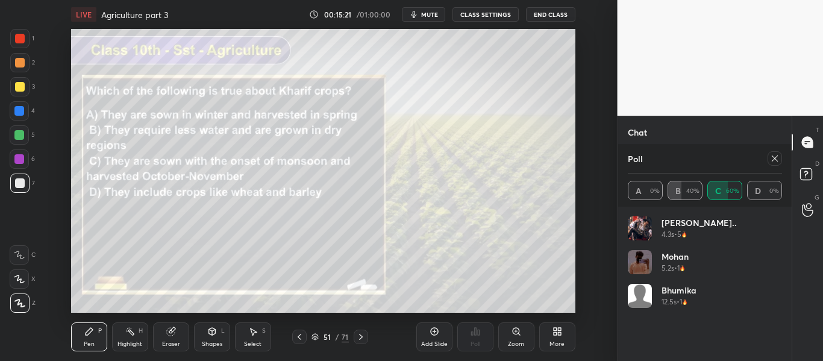
scroll to position [1638, 0]
click at [774, 163] on div at bounding box center [775, 158] width 14 height 14
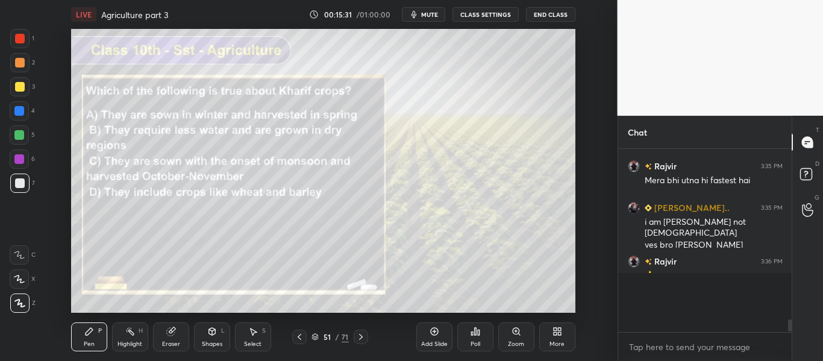
scroll to position [1579, 0]
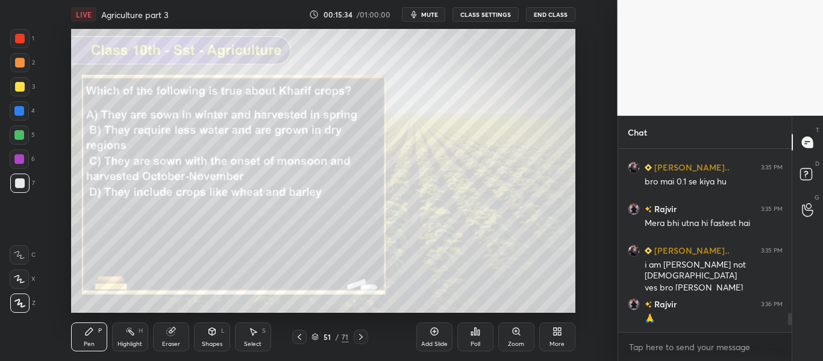
click at [481, 338] on div "Poll" at bounding box center [475, 336] width 36 height 29
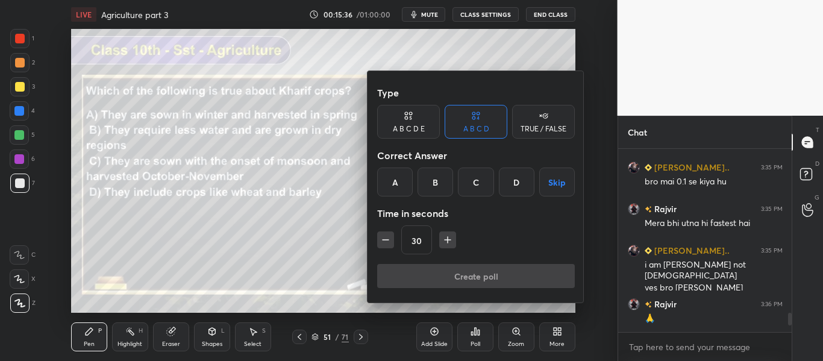
click at [565, 58] on div at bounding box center [411, 180] width 823 height 361
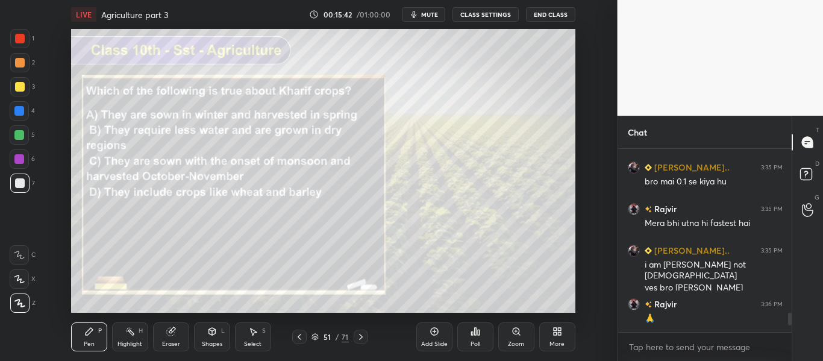
click at [366, 336] on div at bounding box center [361, 337] width 14 height 14
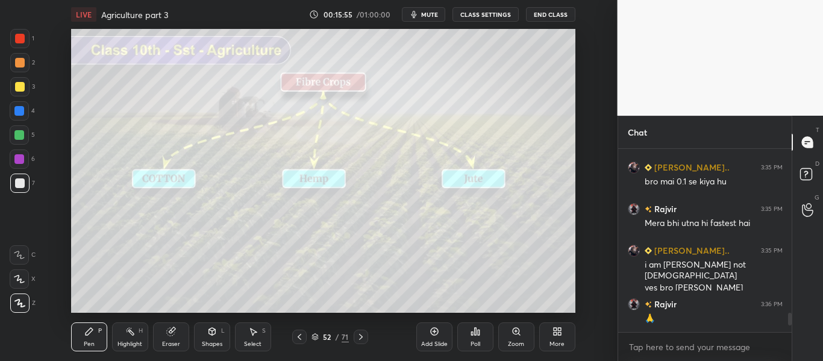
click at [360, 334] on icon at bounding box center [361, 337] width 10 height 10
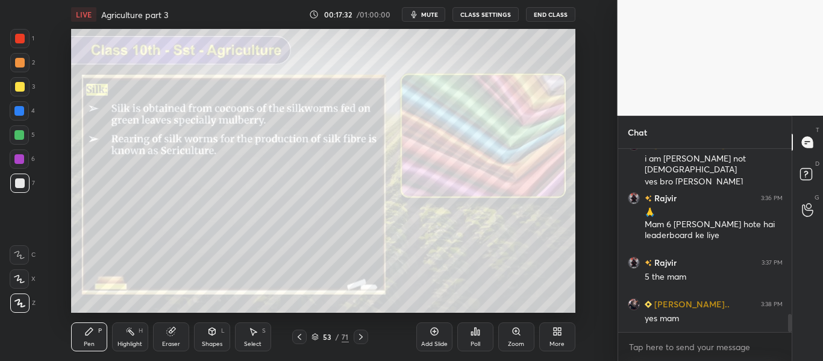
scroll to position [1723, 0]
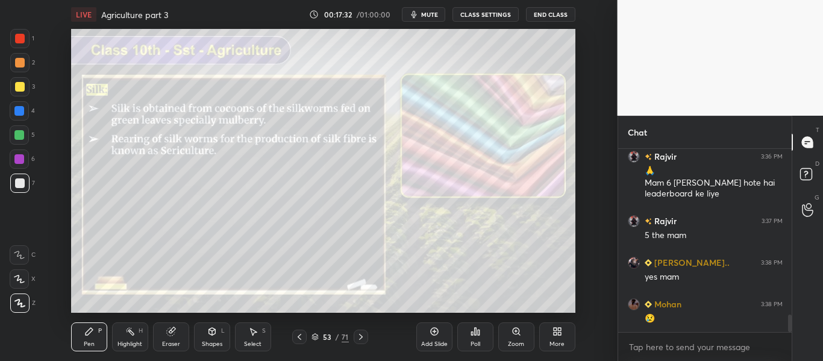
click at [361, 334] on icon at bounding box center [361, 337] width 10 height 10
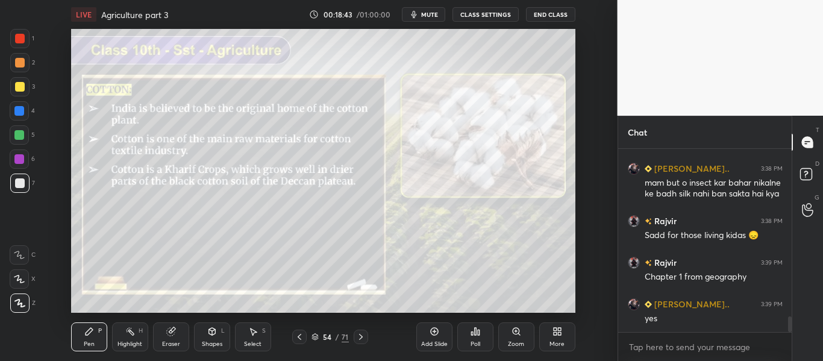
scroll to position [2006, 0]
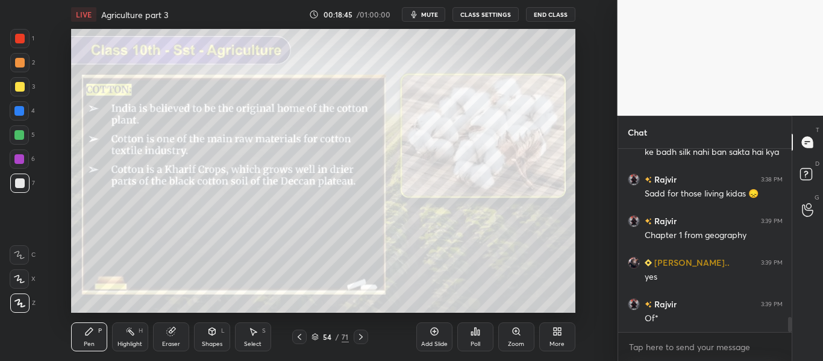
click at [358, 333] on icon at bounding box center [361, 337] width 10 height 10
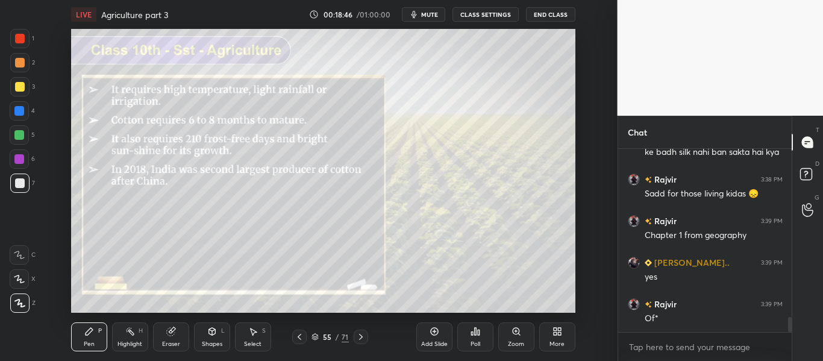
click at [358, 333] on icon at bounding box center [361, 337] width 10 height 10
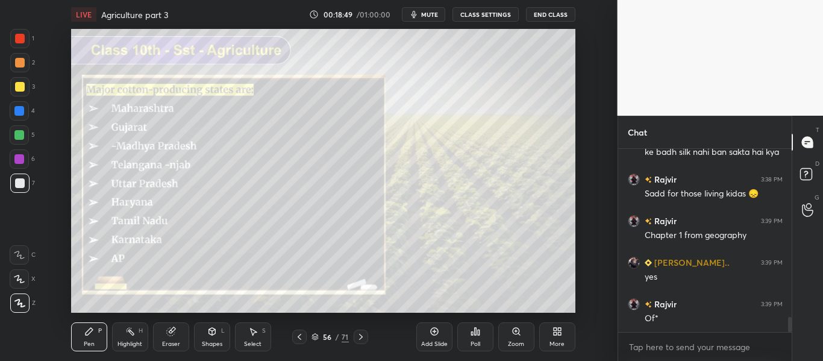
click at [299, 333] on icon at bounding box center [300, 337] width 10 height 10
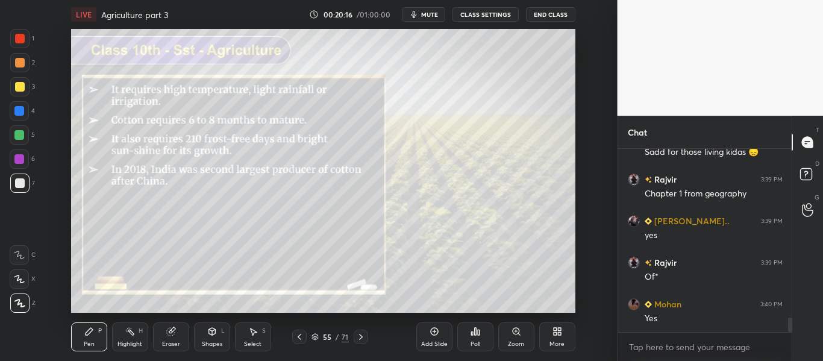
scroll to position [2089, 0]
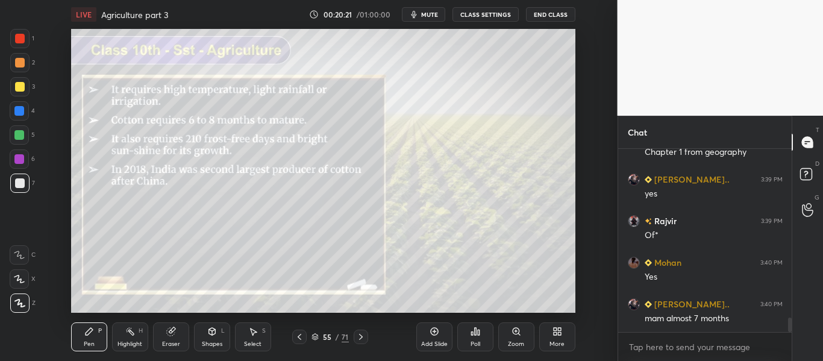
click at [360, 331] on div at bounding box center [361, 337] width 14 height 14
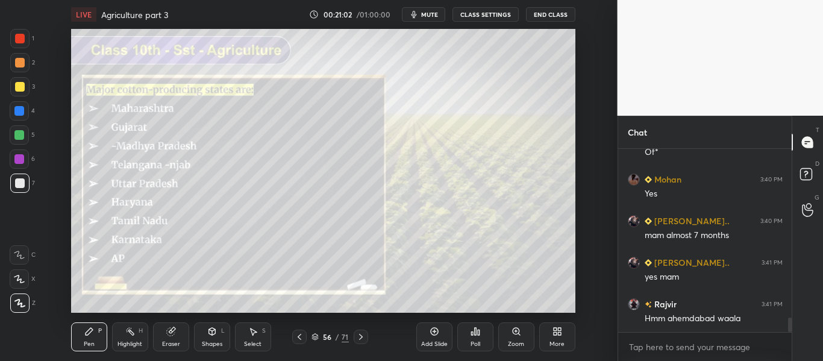
scroll to position [2214, 0]
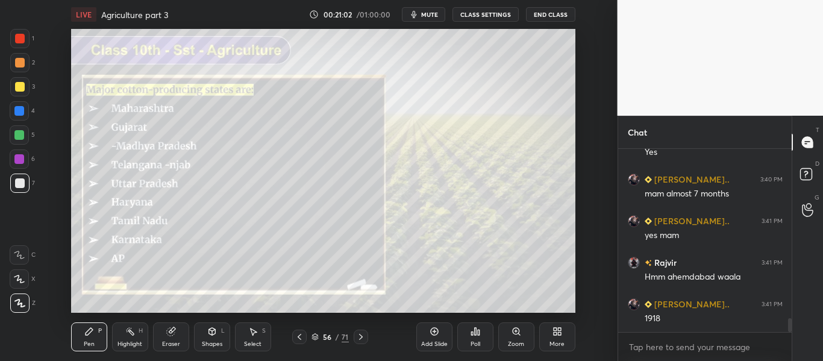
click at [359, 336] on div at bounding box center [361, 337] width 14 height 14
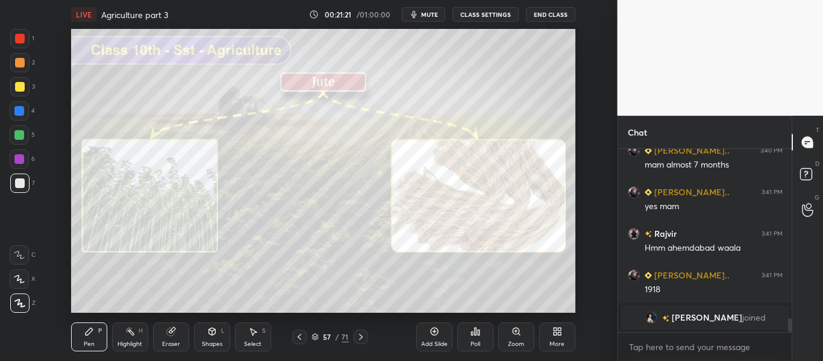
scroll to position [2000, 0]
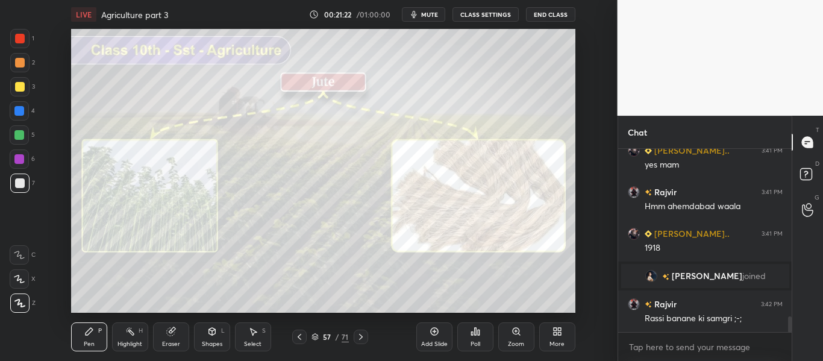
click at [362, 334] on icon at bounding box center [361, 337] width 10 height 10
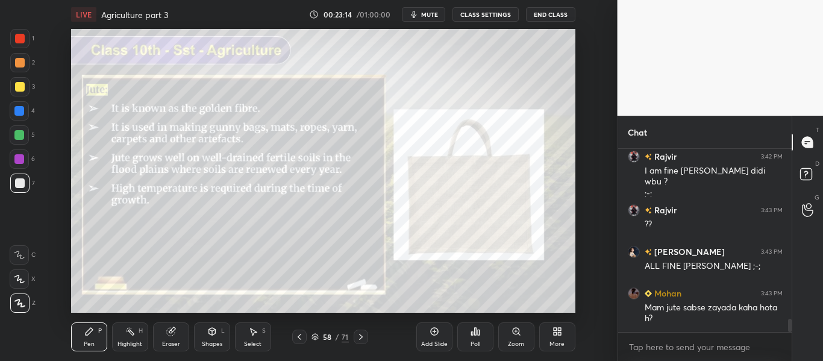
scroll to position [2367, 0]
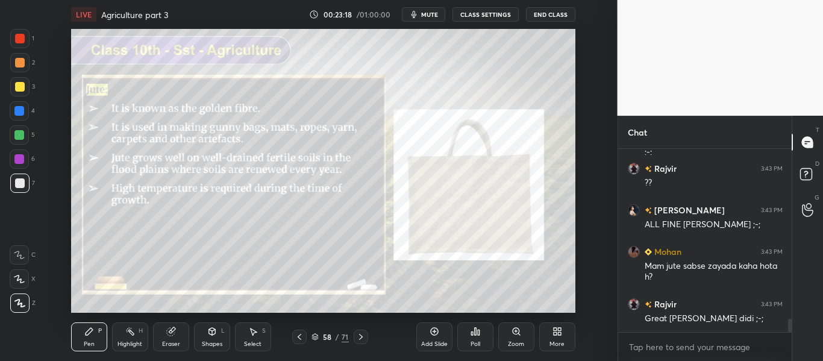
click at [364, 334] on icon at bounding box center [361, 337] width 10 height 10
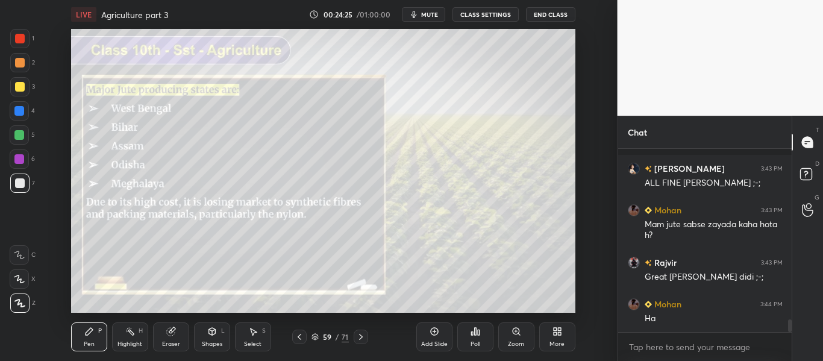
scroll to position [2461, 0]
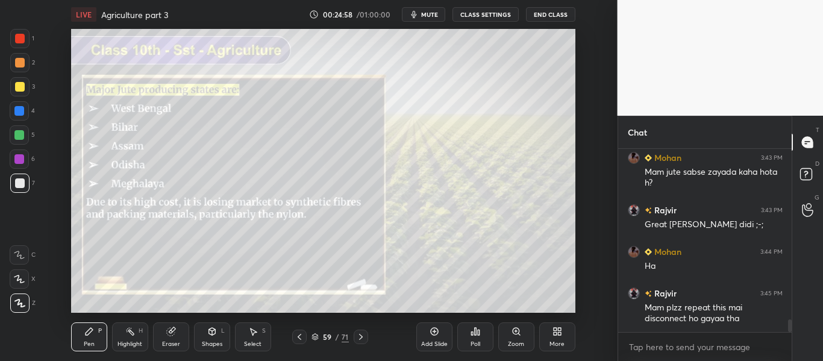
click at [362, 337] on icon at bounding box center [361, 337] width 4 height 6
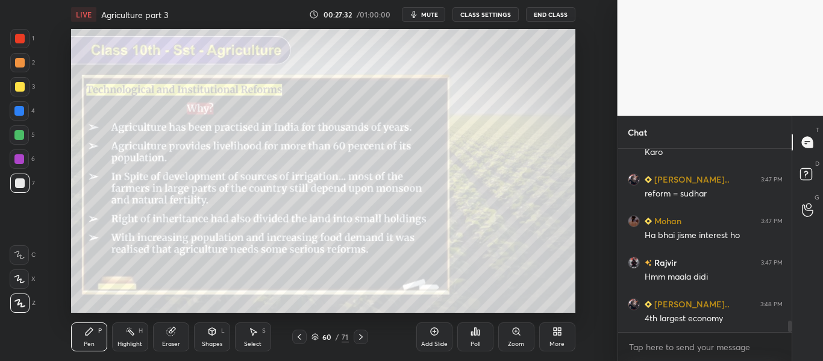
scroll to position [2692, 0]
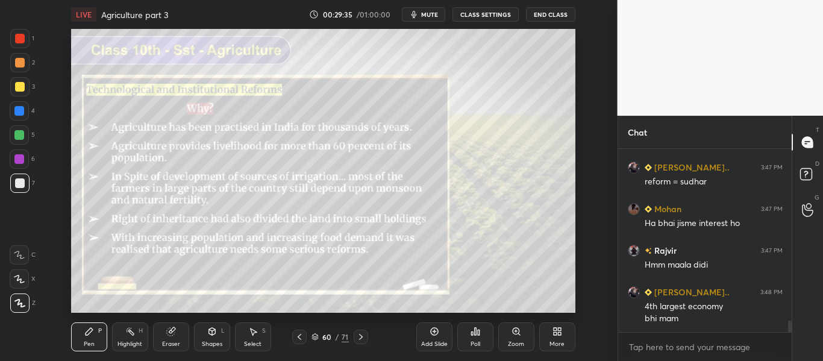
click at [360, 333] on icon at bounding box center [361, 337] width 10 height 10
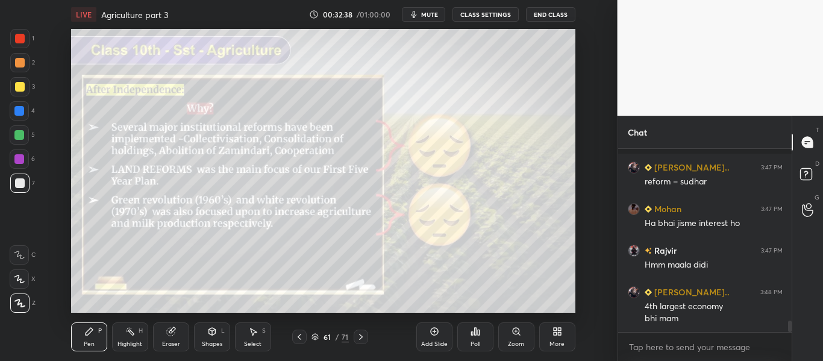
scroll to position [2766, 0]
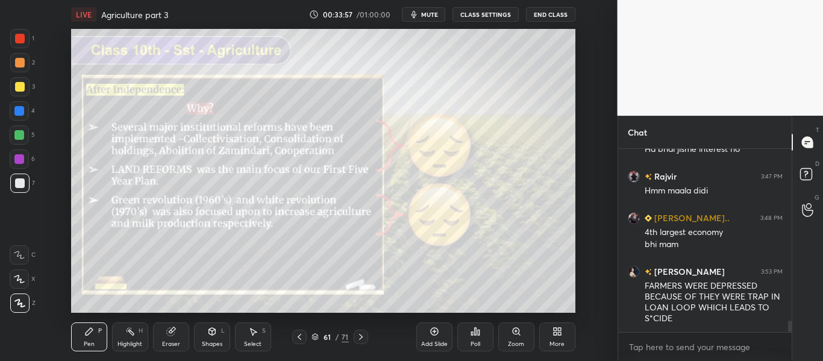
click at [361, 334] on icon at bounding box center [361, 337] width 10 height 10
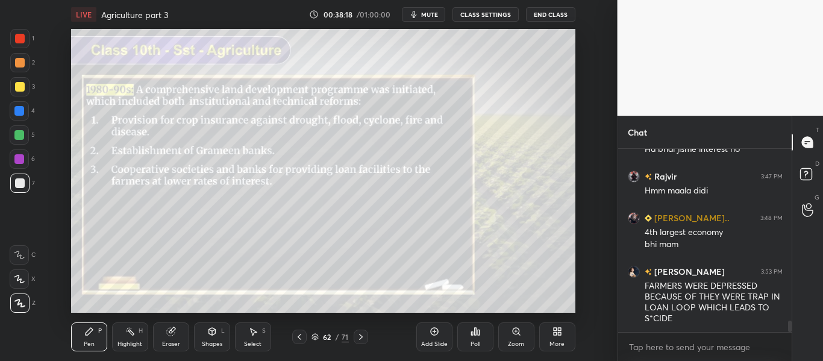
click at [362, 335] on icon at bounding box center [361, 337] width 10 height 10
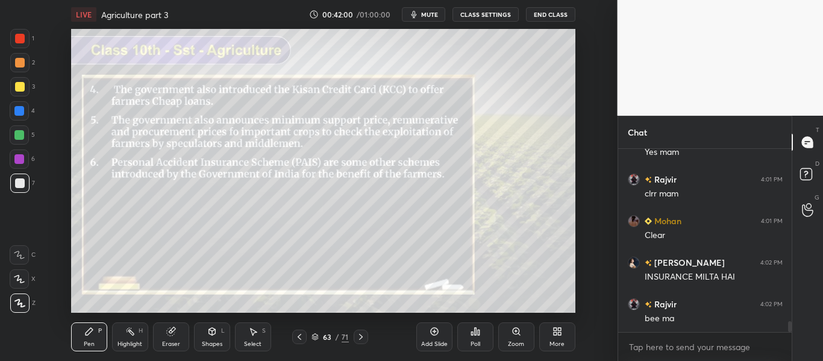
scroll to position [3015, 0]
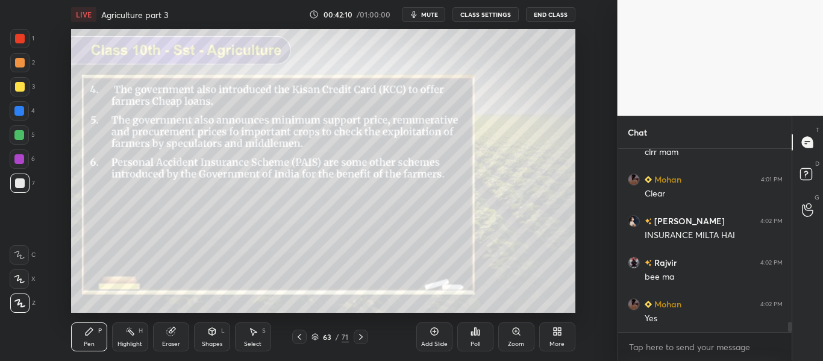
click at [361, 340] on icon at bounding box center [361, 337] width 10 height 10
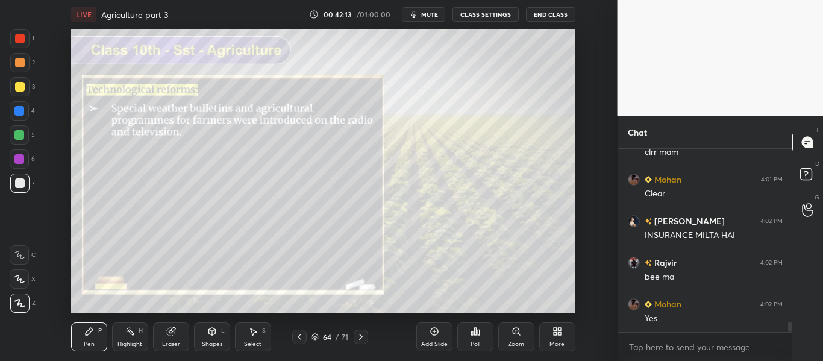
click at [302, 334] on icon at bounding box center [300, 337] width 10 height 10
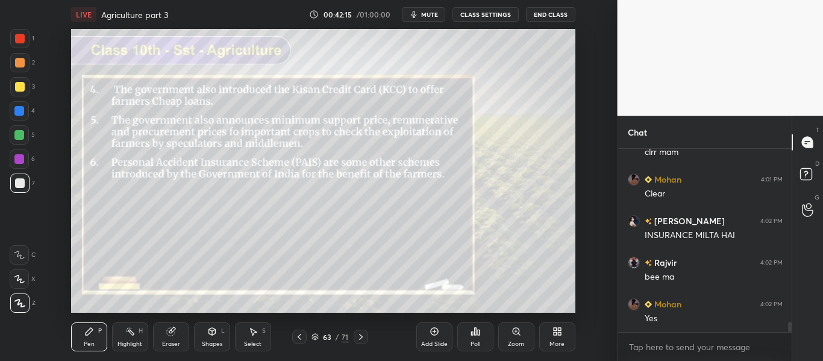
click at [301, 336] on icon at bounding box center [300, 337] width 10 height 10
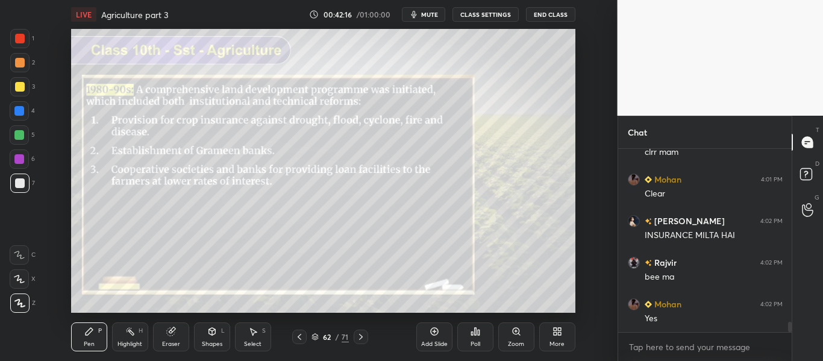
click at [360, 335] on icon at bounding box center [361, 337] width 4 height 6
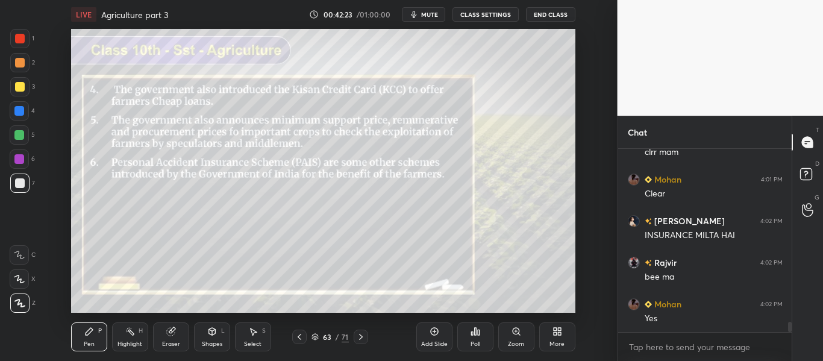
click at [360, 335] on icon at bounding box center [361, 337] width 4 height 6
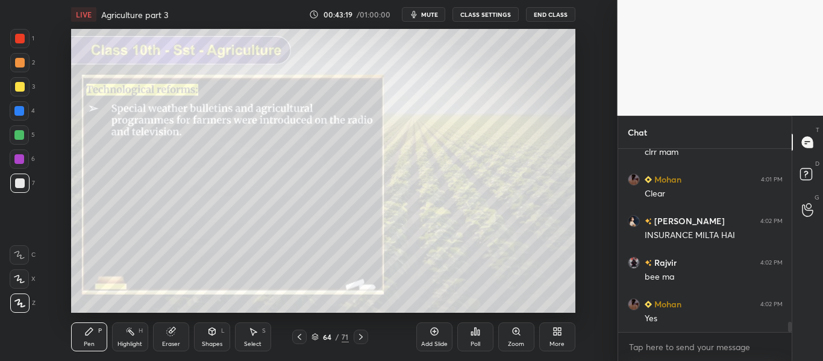
click at [365, 337] on icon at bounding box center [361, 337] width 10 height 10
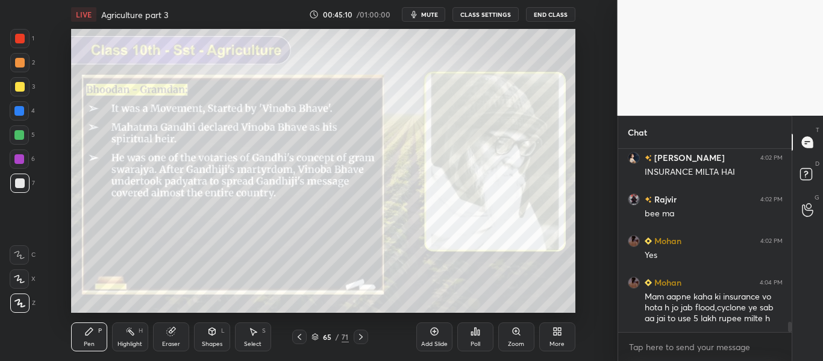
scroll to position [3120, 0]
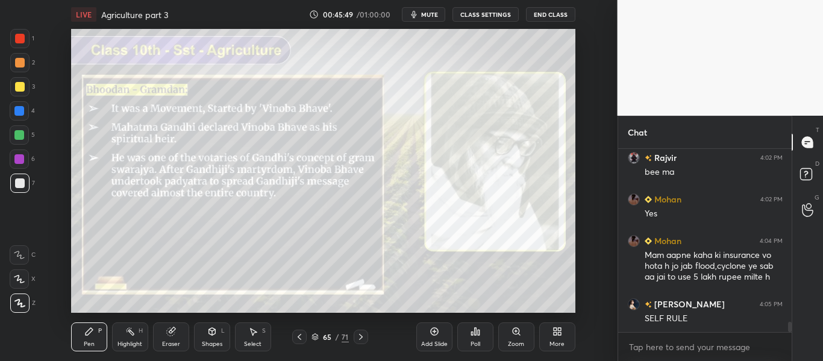
click at [364, 337] on icon at bounding box center [361, 337] width 10 height 10
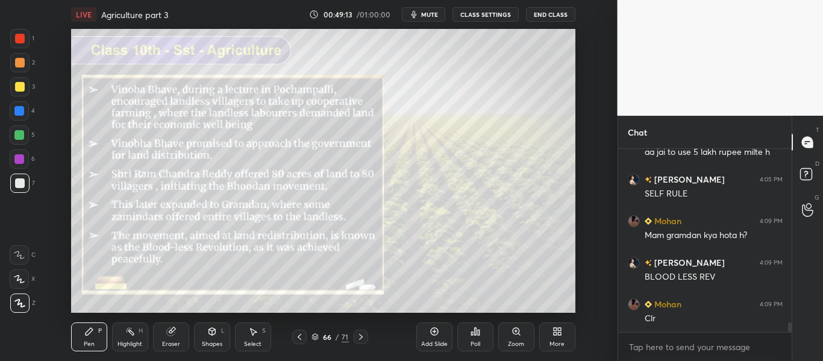
scroll to position [3297, 0]
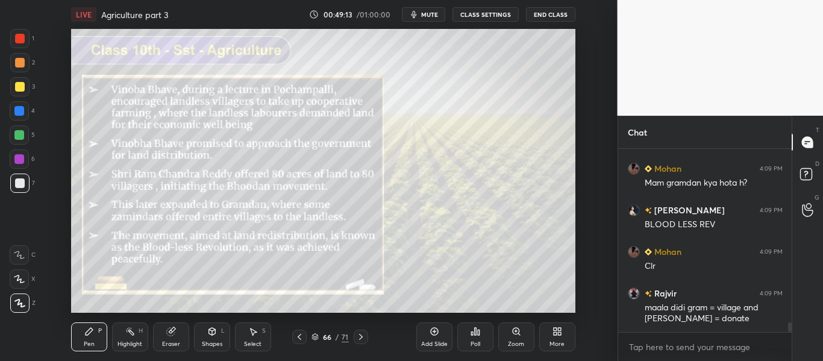
click at [360, 334] on icon at bounding box center [361, 337] width 10 height 10
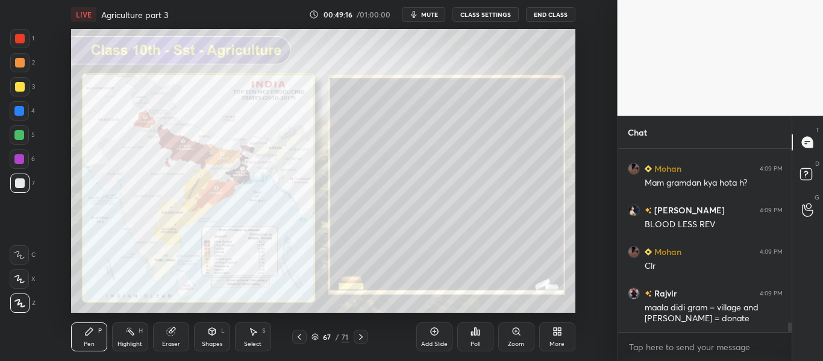
click at [302, 332] on icon at bounding box center [300, 337] width 10 height 10
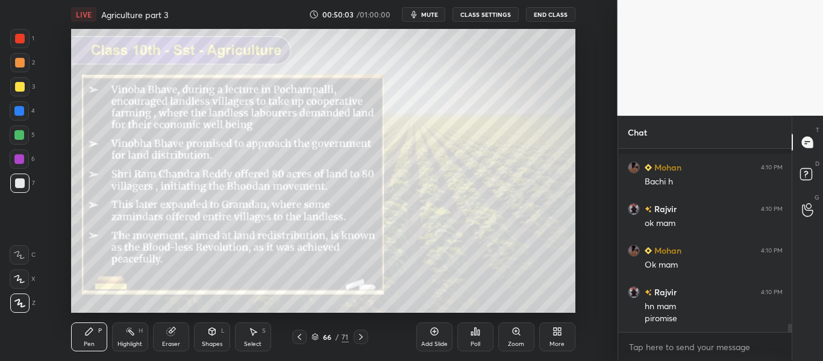
scroll to position [3814, 0]
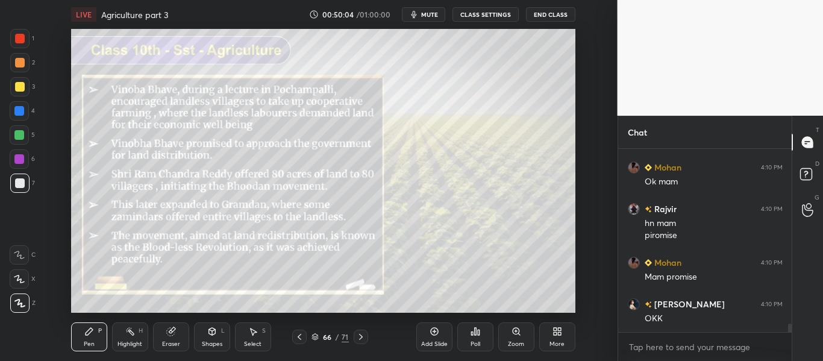
click at [487, 336] on div "Poll" at bounding box center [475, 336] width 36 height 29
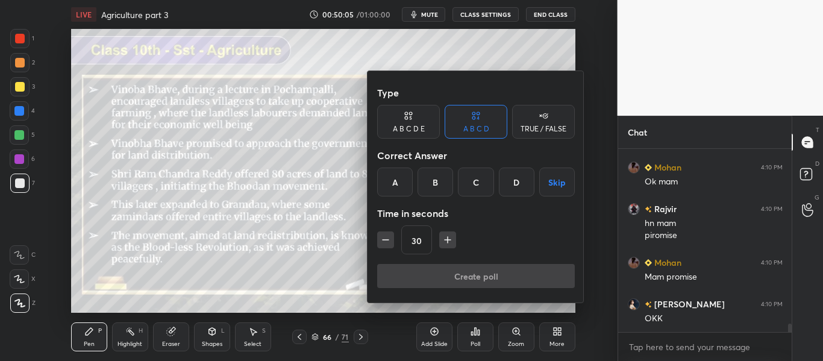
click at [295, 146] on div at bounding box center [411, 180] width 823 height 361
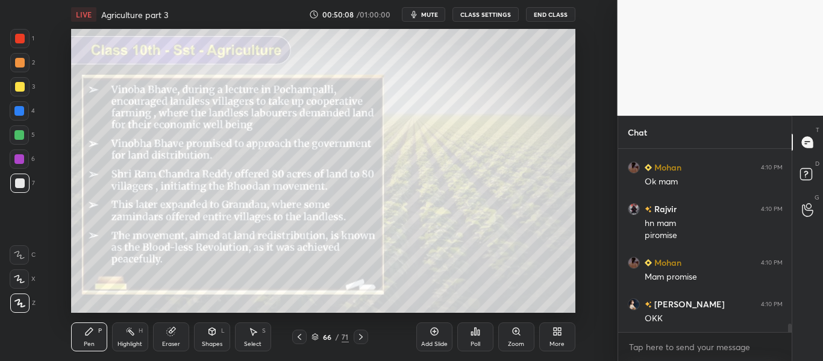
click at [439, 336] on div "Add Slide" at bounding box center [434, 336] width 36 height 29
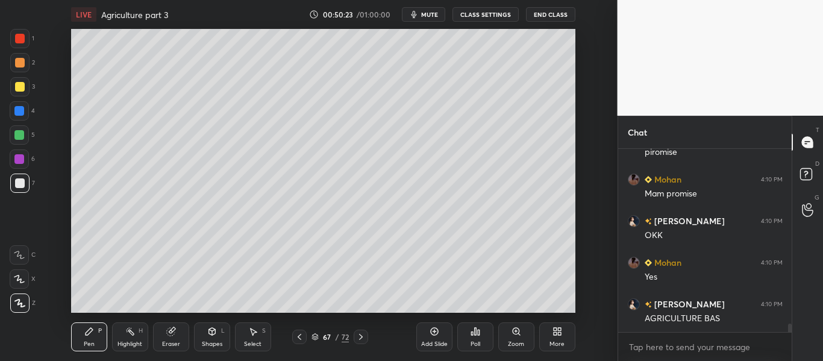
scroll to position [3938, 0]
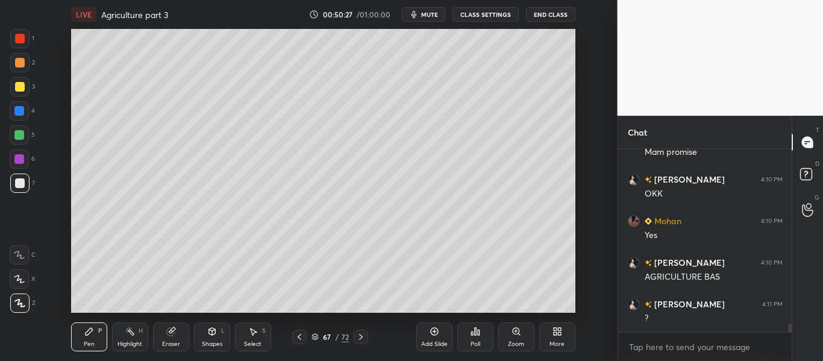
click at [473, 345] on div "Poll" at bounding box center [476, 344] width 10 height 6
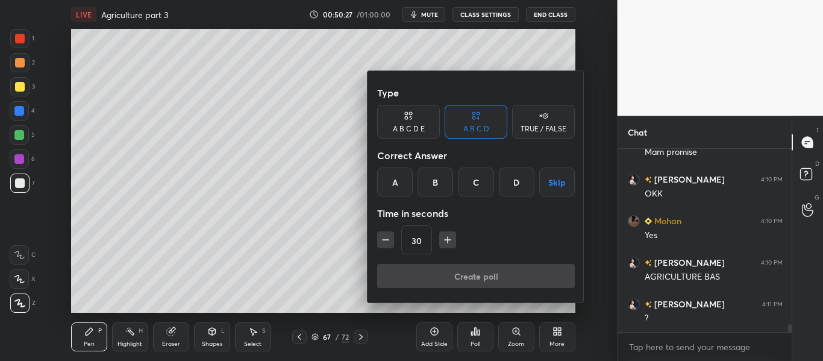
scroll to position [3980, 0]
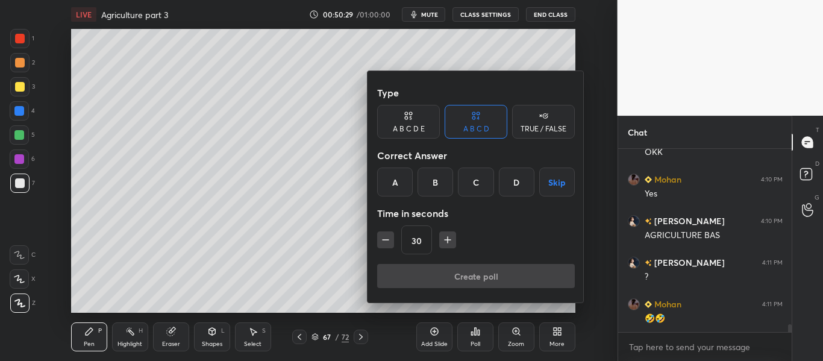
click at [399, 175] on div "A" at bounding box center [395, 181] width 36 height 29
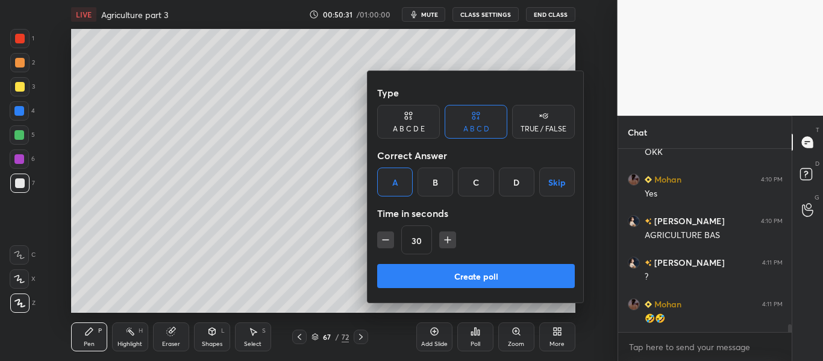
click at [457, 278] on button "Create poll" at bounding box center [476, 276] width 198 height 24
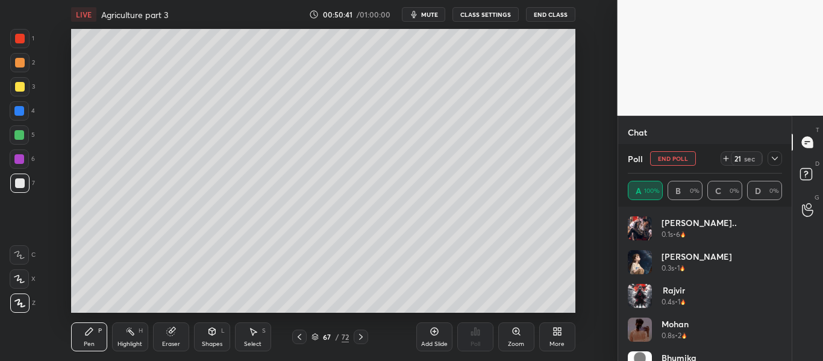
scroll to position [24, 0]
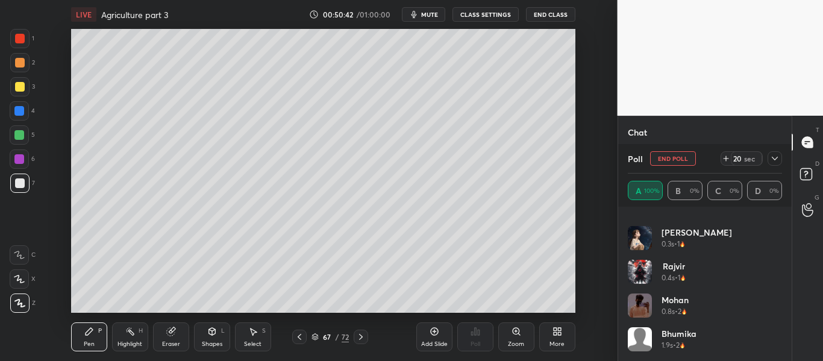
drag, startPoint x: 774, startPoint y: 304, endPoint x: 775, endPoint y: 293, distance: 11.0
click at [775, 293] on div "Mohan 0.8s • 2" at bounding box center [705, 310] width 155 height 34
click at [679, 153] on button "End Poll" at bounding box center [673, 158] width 46 height 14
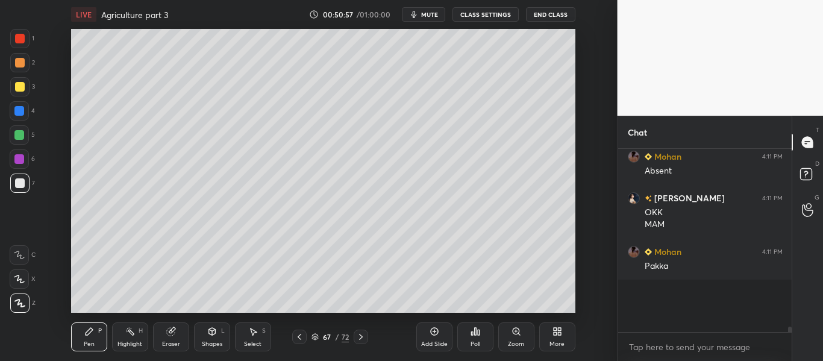
scroll to position [4, 4]
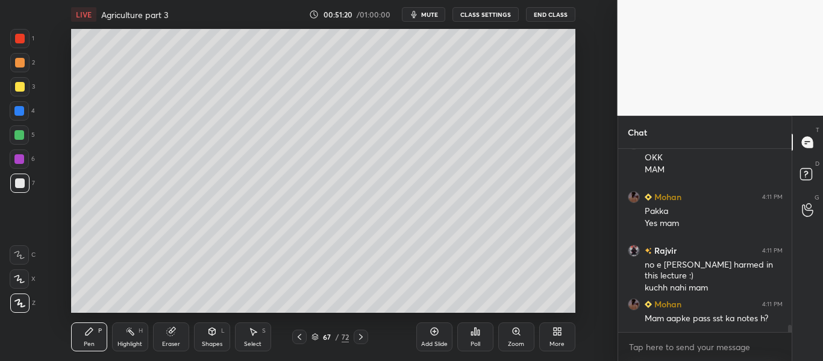
click at [754, 357] on div "x" at bounding box center [705, 347] width 174 height 28
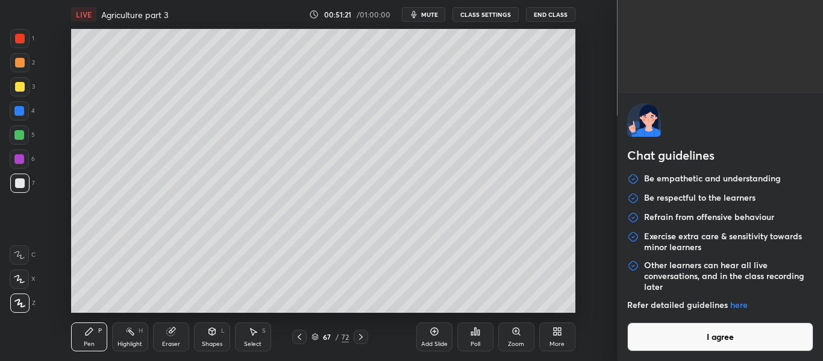
click at [743, 116] on div at bounding box center [720, 119] width 187 height 53
click at [753, 17] on div "Chat guidelines Be empathetic and understanding Be respectful to the learners R…" at bounding box center [721, 180] width 206 height 361
click at [699, 337] on button "I agree" at bounding box center [720, 336] width 187 height 29
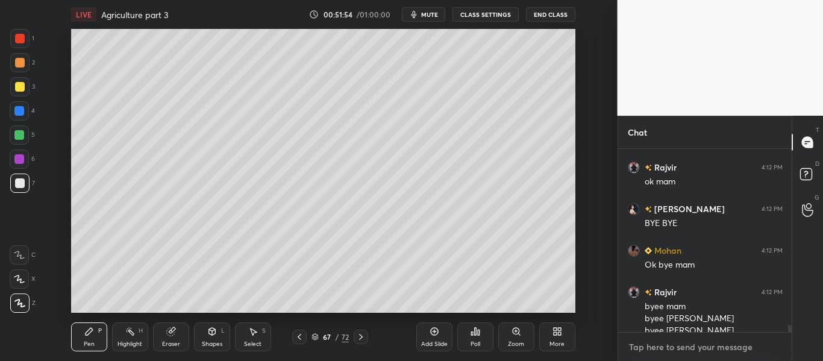
scroll to position [4646, 0]
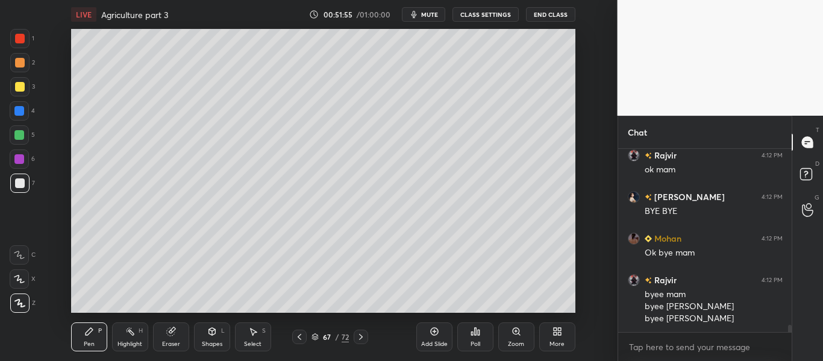
click at [559, 14] on button "End Class" at bounding box center [550, 14] width 49 height 14
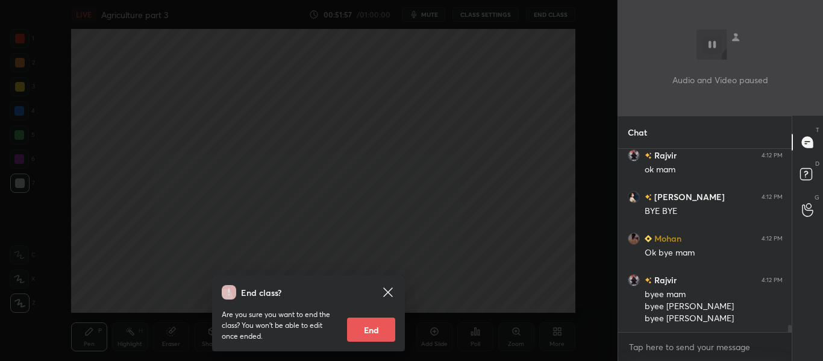
click at [374, 327] on button "End" at bounding box center [371, 330] width 48 height 24
type textarea "x"
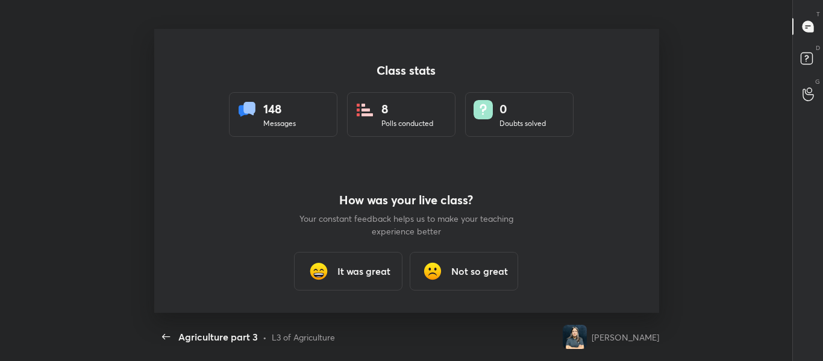
scroll to position [0, 0]
